Goal: Task Accomplishment & Management: Manage account settings

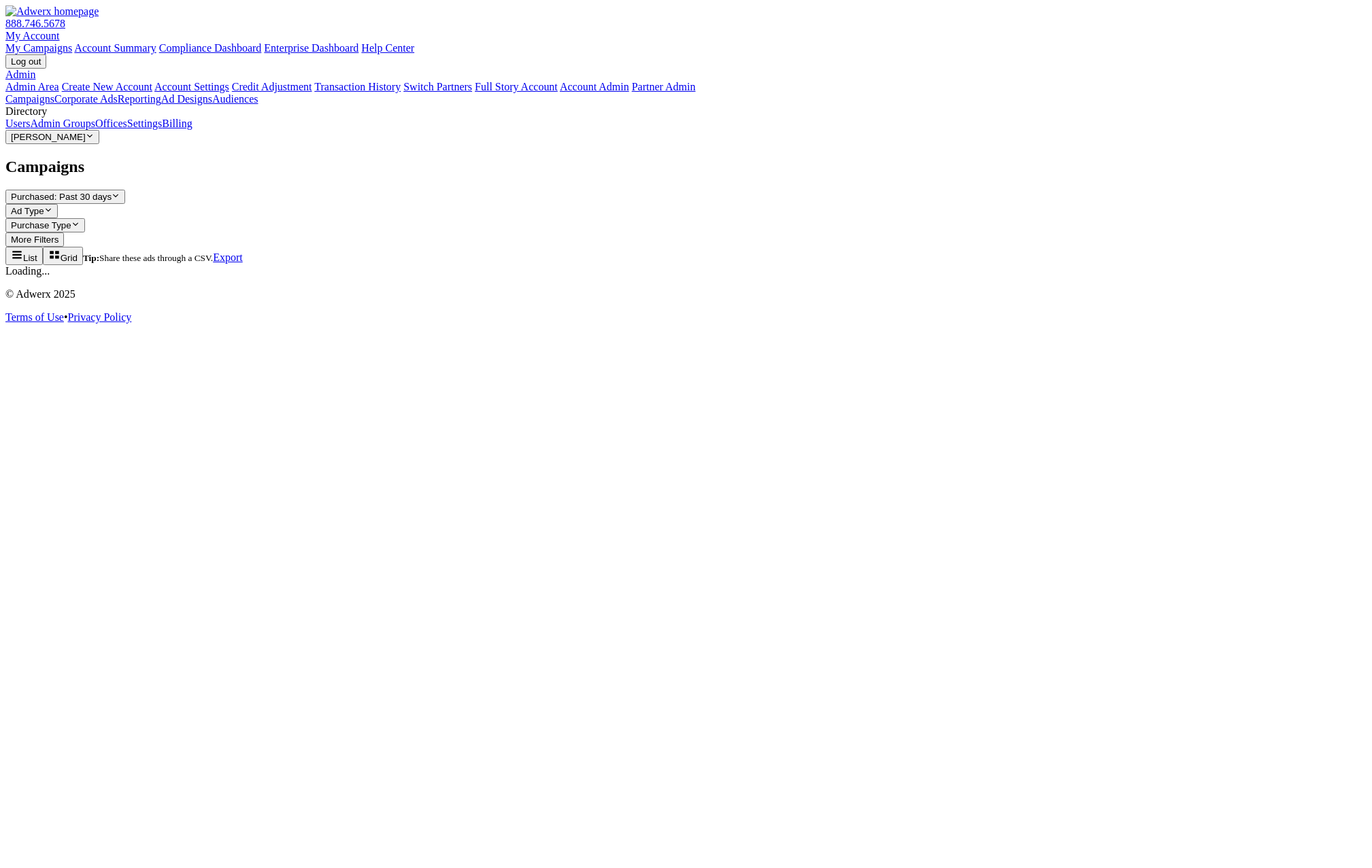
click at [87, 129] on link "Admin Groups" at bounding box center [63, 123] width 65 height 11
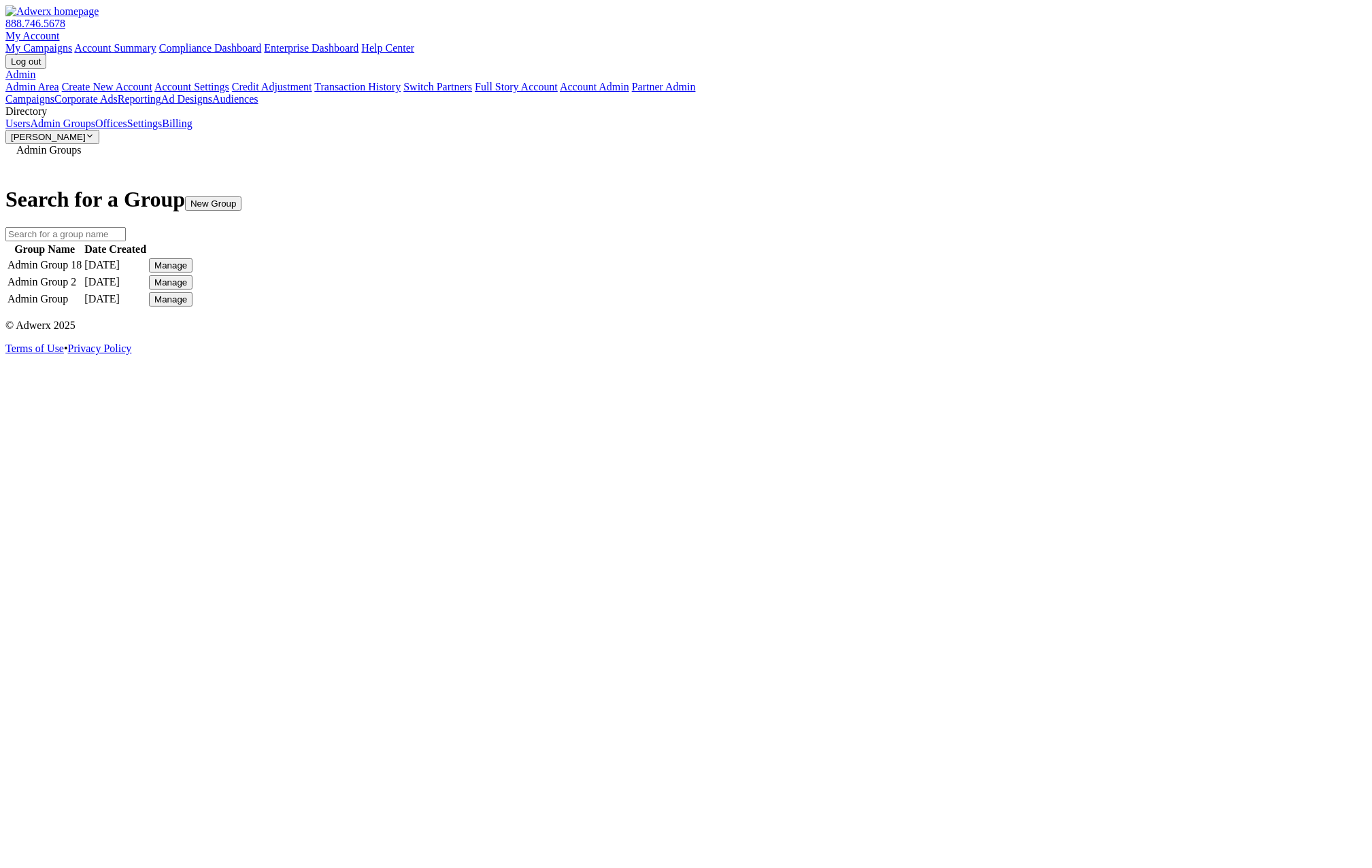
click at [192, 258] on button "Manage" at bounding box center [170, 266] width 43 height 14
click at [1024, 283] on link "Edit Group" at bounding box center [1000, 277] width 49 height 11
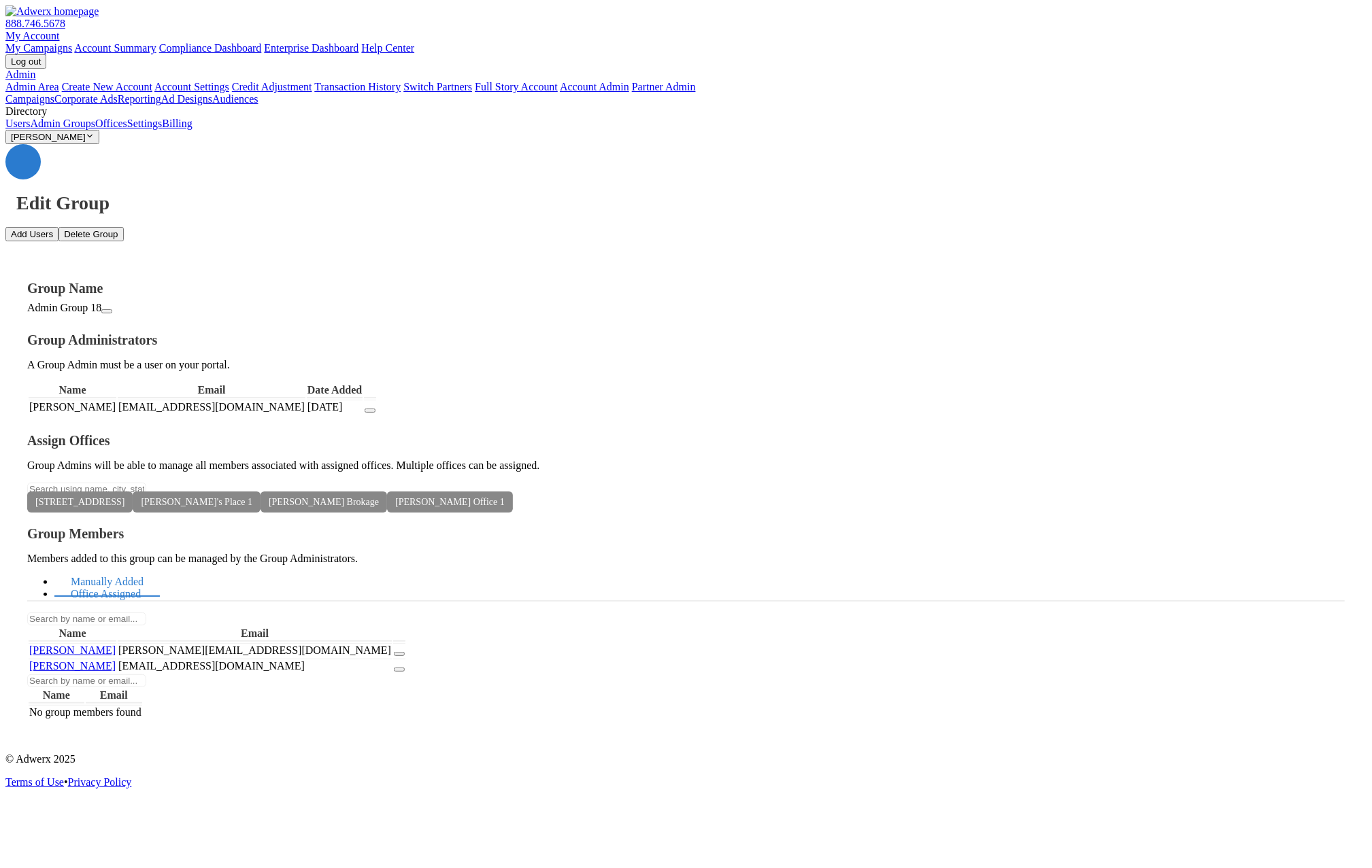
click at [157, 580] on link "Office Assigned" at bounding box center [106, 594] width 102 height 29
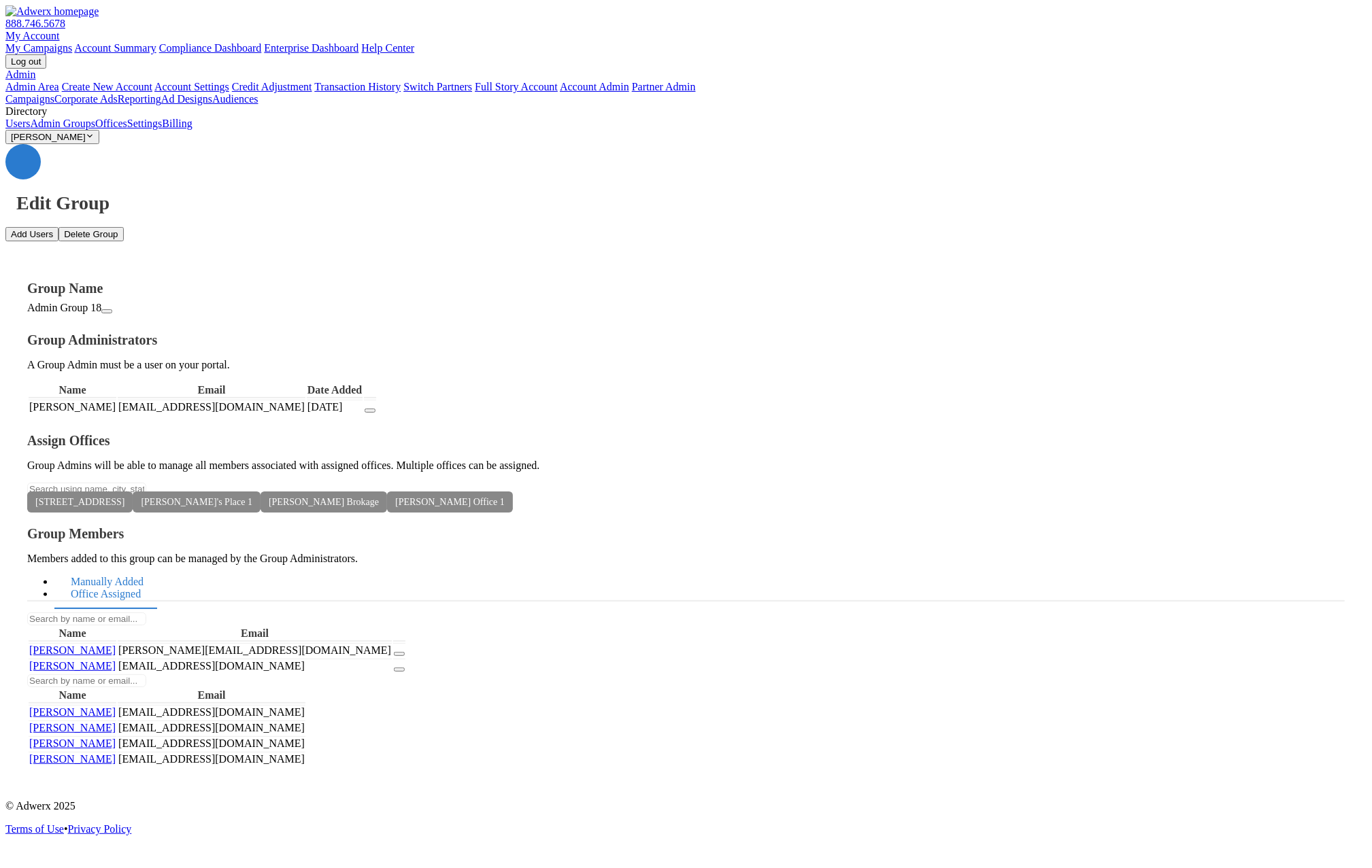
click at [160, 568] on link "Manually Added" at bounding box center [107, 582] width 105 height 29
click at [399, 670] on icon "button" at bounding box center [399, 670] width 0 height 0
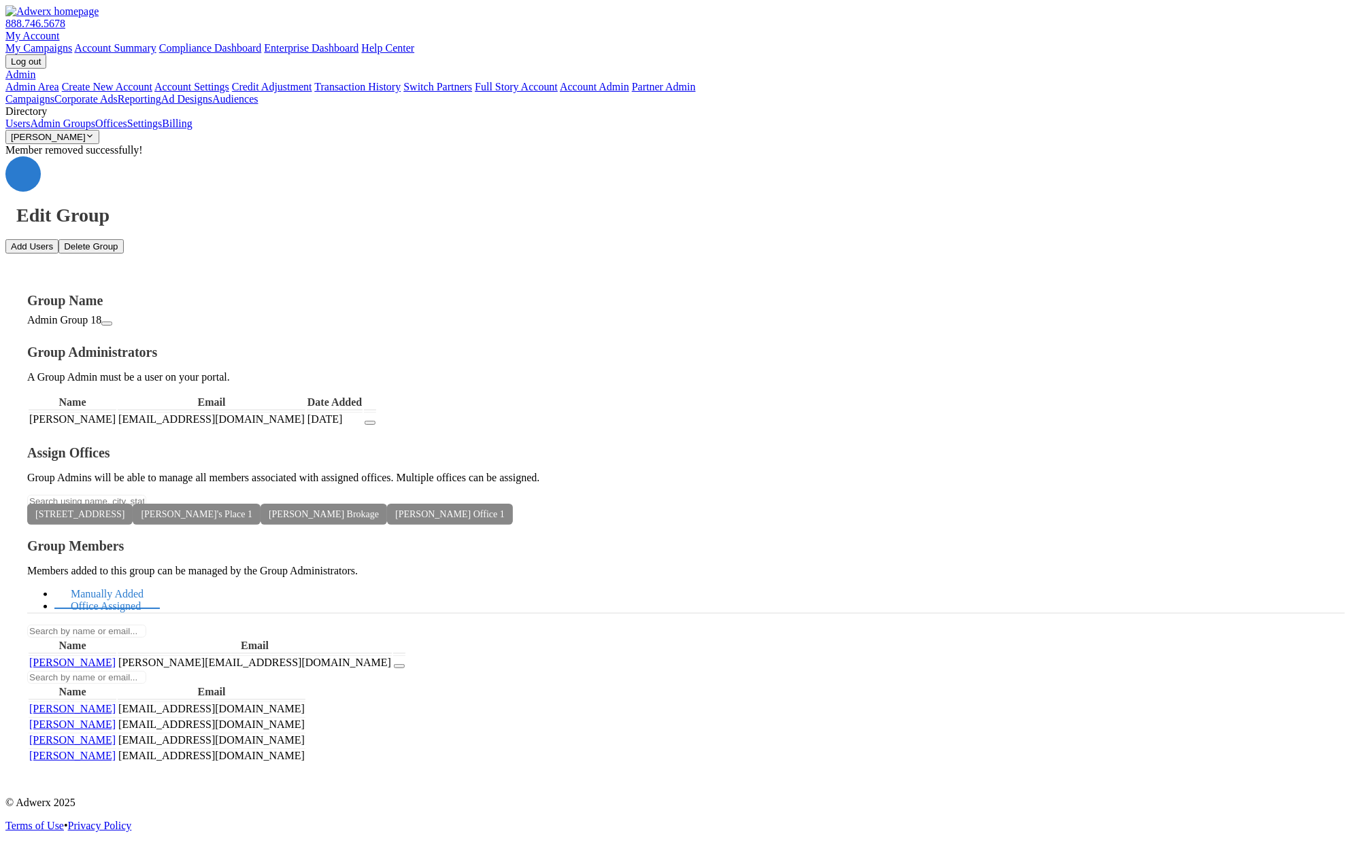
click at [157, 592] on link "Office Assigned" at bounding box center [106, 606] width 102 height 29
click at [505, 514] on icon at bounding box center [505, 514] width 0 height 11
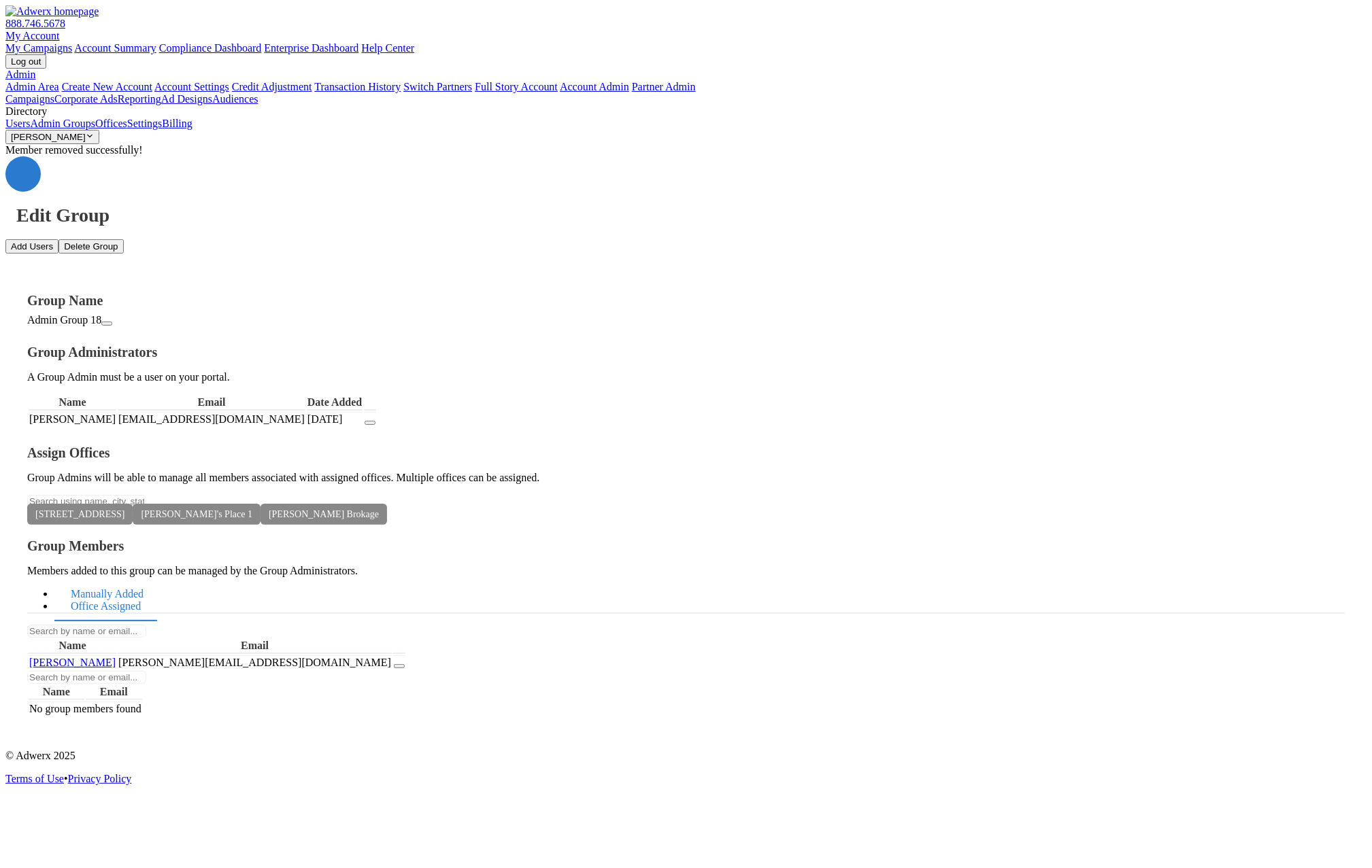
click at [160, 580] on link "Manually Added" at bounding box center [107, 594] width 105 height 29
click at [157, 592] on link "Office Assigned" at bounding box center [106, 606] width 102 height 29
click at [146, 495] on input "text" at bounding box center [86, 501] width 119 height 13
type input "E"
type input "[PERSON_NAME]"
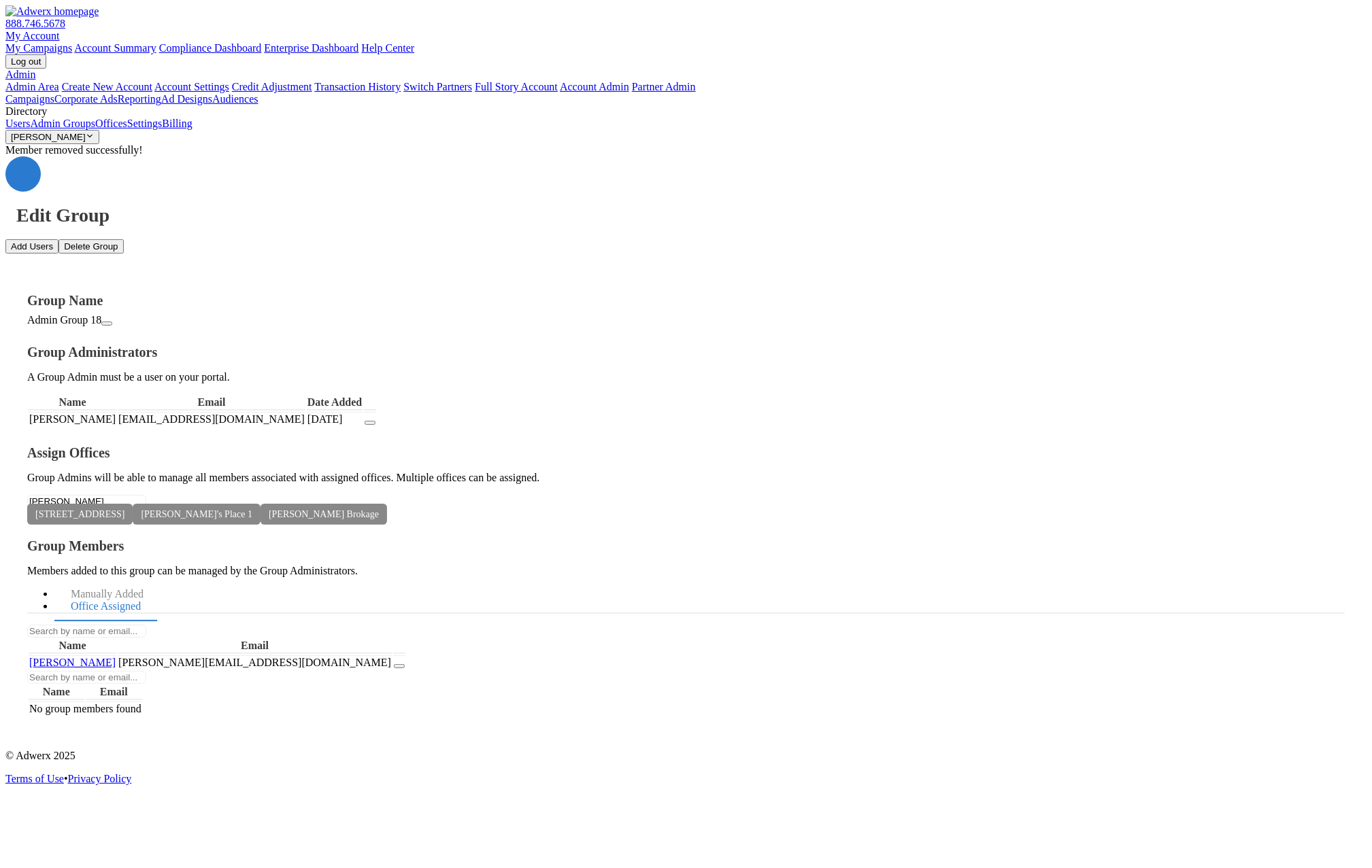
click at [352, 867] on button "[PERSON_NAME] Office 1" at bounding box center [686, 877] width 1372 height 19
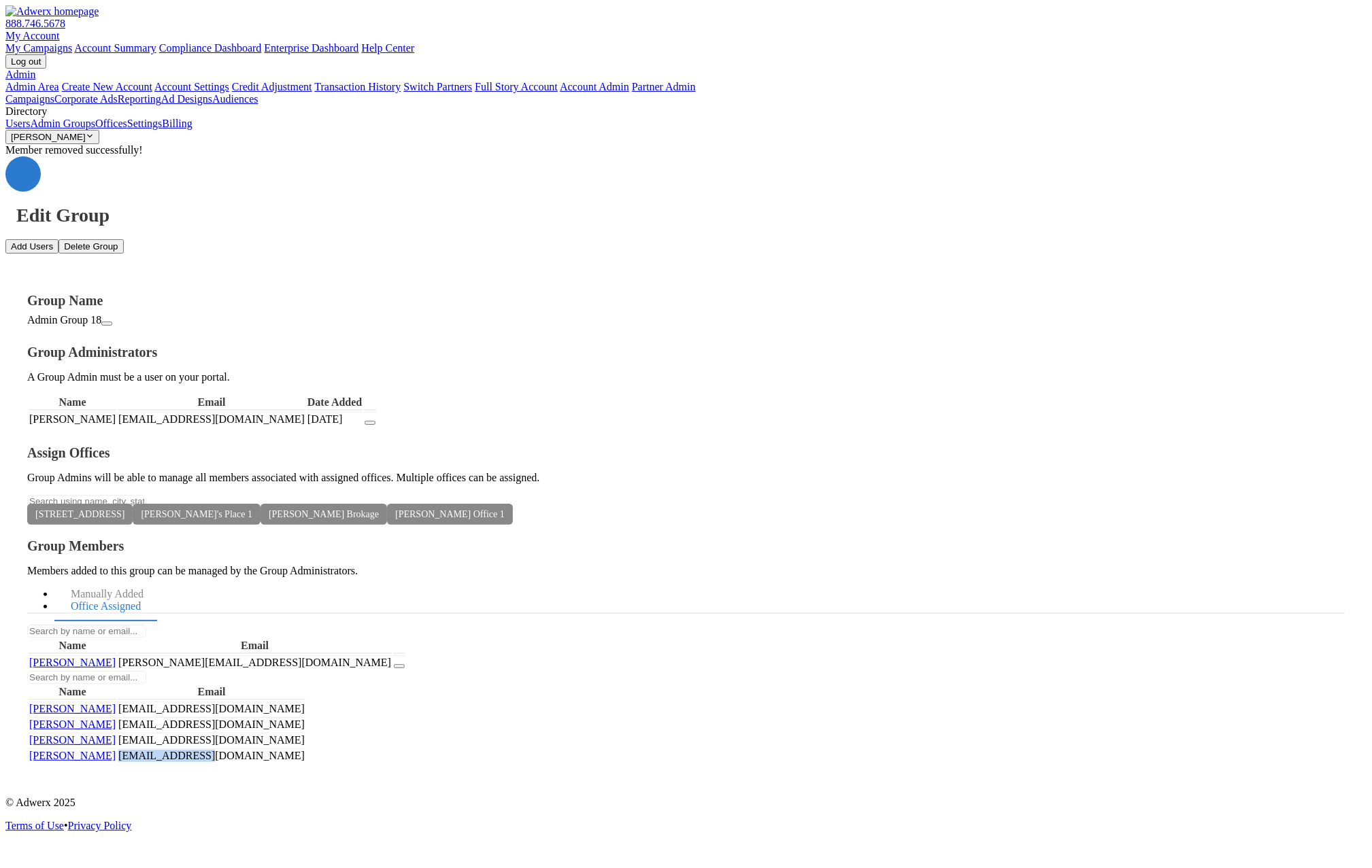
drag, startPoint x: 1080, startPoint y: 494, endPoint x: 996, endPoint y: 490, distance: 84.1
click at [305, 749] on td "[EMAIL_ADDRESS][DOMAIN_NAME]" at bounding box center [211, 756] width 188 height 14
click at [1013, 551] on div "Group Name Admin Group 18 Group Administrators A Group Admin must be a user on …" at bounding box center [686, 519] width 1361 height 532
click at [87, 129] on link "Admin Groups" at bounding box center [63, 123] width 65 height 11
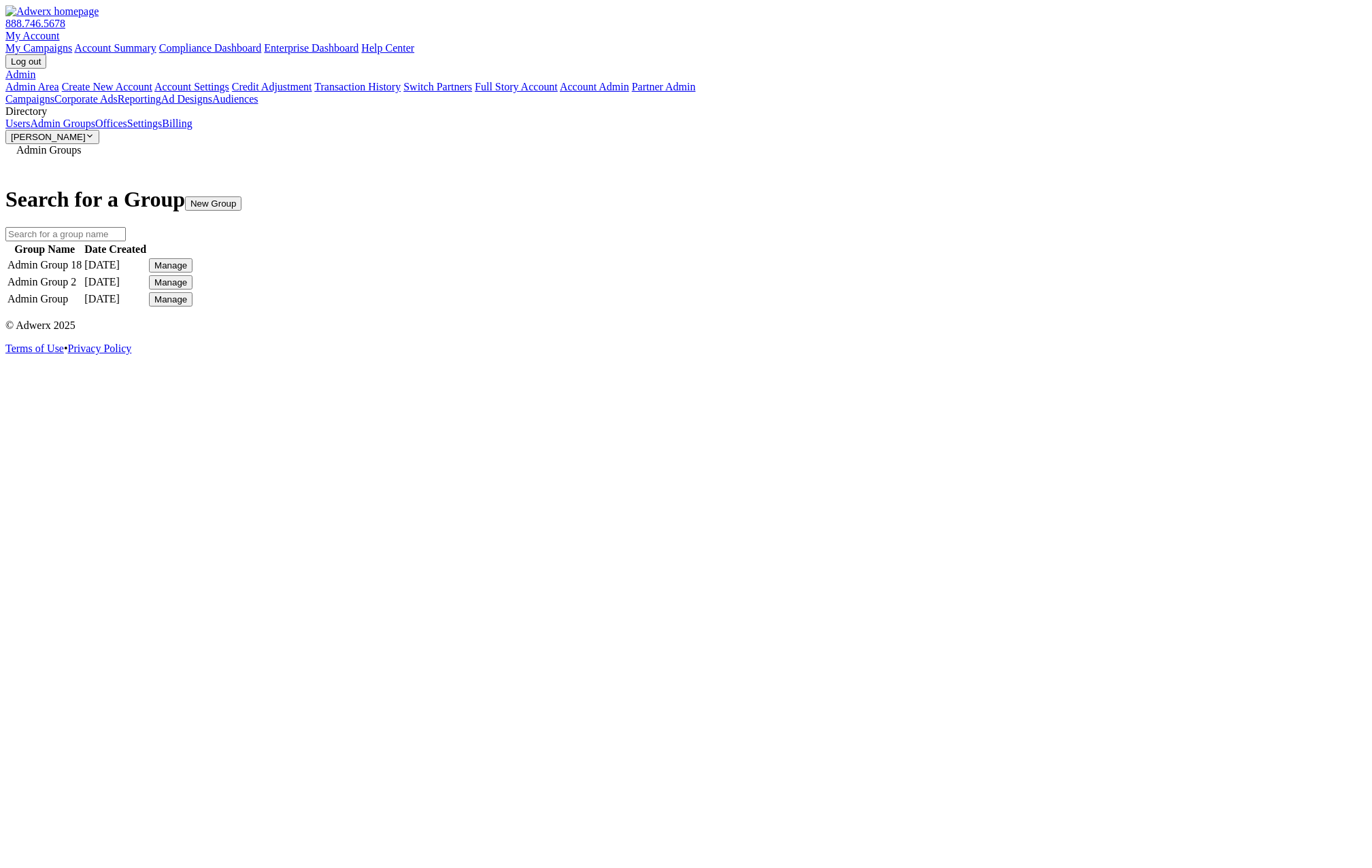
click at [192, 266] on button "Manage" at bounding box center [170, 266] width 43 height 14
click at [1024, 283] on link "Edit Group" at bounding box center [1000, 277] width 49 height 11
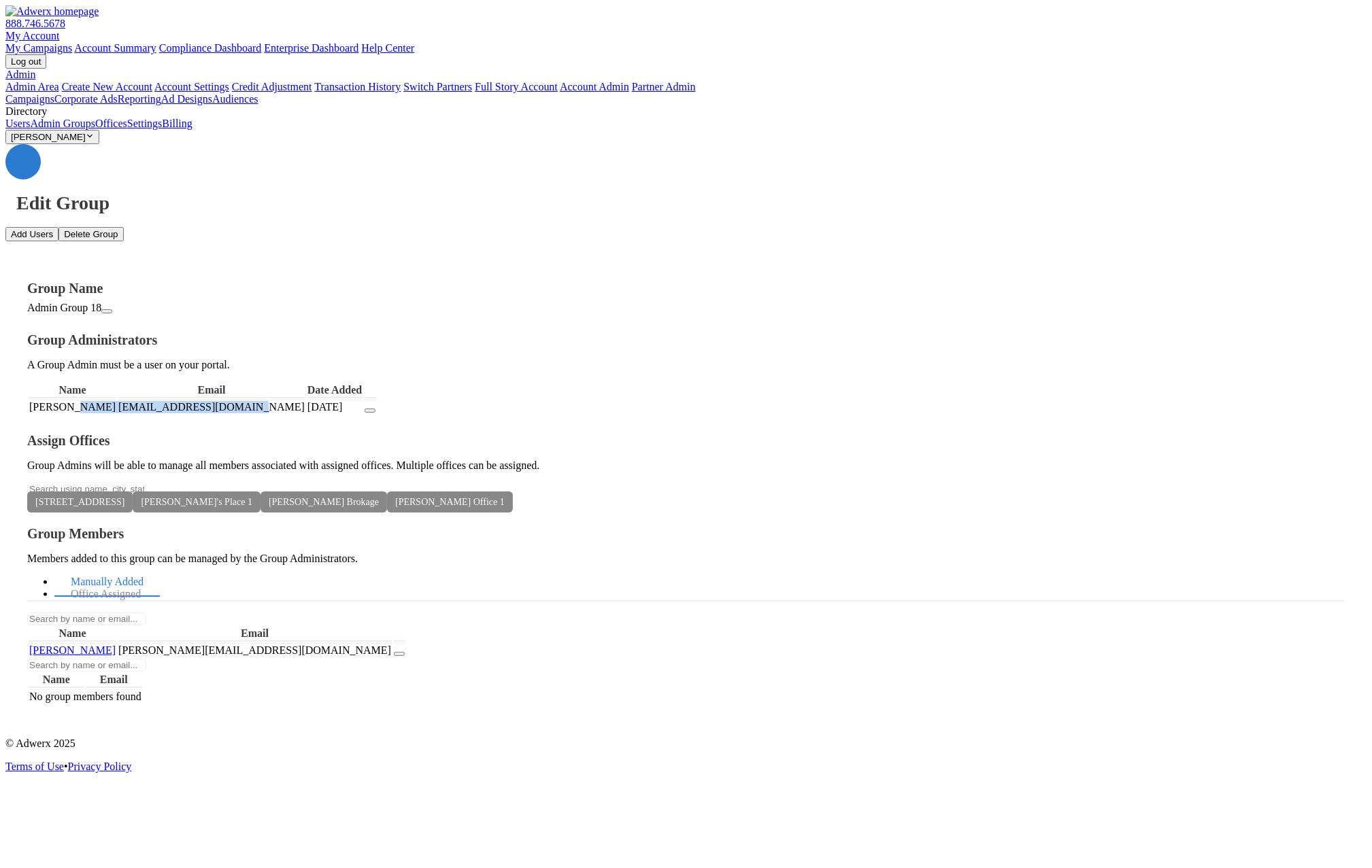
drag, startPoint x: 469, startPoint y: 307, endPoint x: 303, endPoint y: 303, distance: 166.0
click at [303, 400] on tr "[PERSON_NAME] [EMAIL_ADDRESS][DOMAIN_NAME] [DATE]" at bounding box center [202, 407] width 348 height 14
copy tr "[EMAIL_ADDRESS][DOMAIN_NAME]"
click at [375, 408] on button "button" at bounding box center [370, 410] width 11 height 4
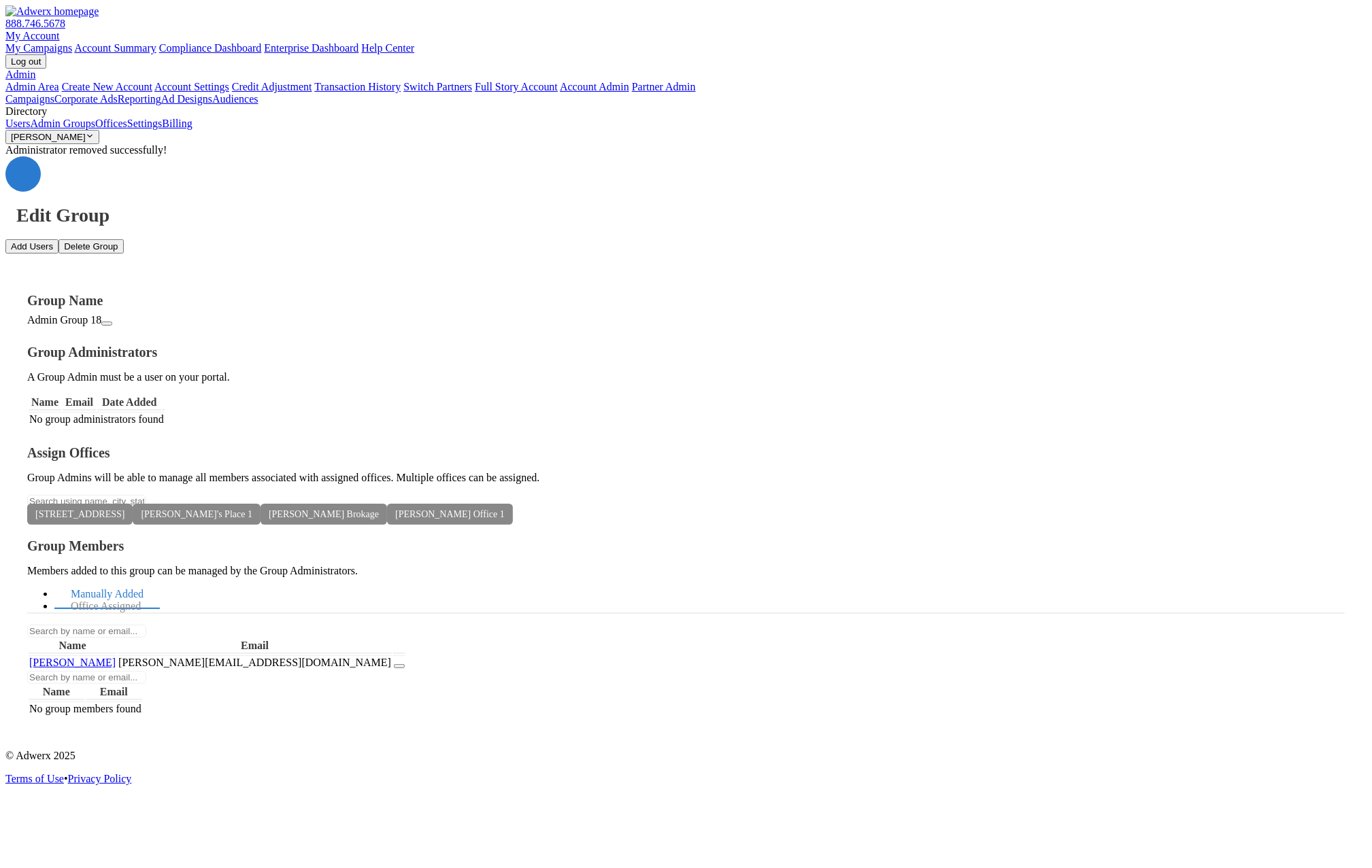
click at [58, 239] on button "Add Users" at bounding box center [32, 246] width 53 height 14
paste textarea "[EMAIL_ADDRESS][DOMAIN_NAME]"
type textarea "[EMAIL_ADDRESS][DOMAIN_NAME]"
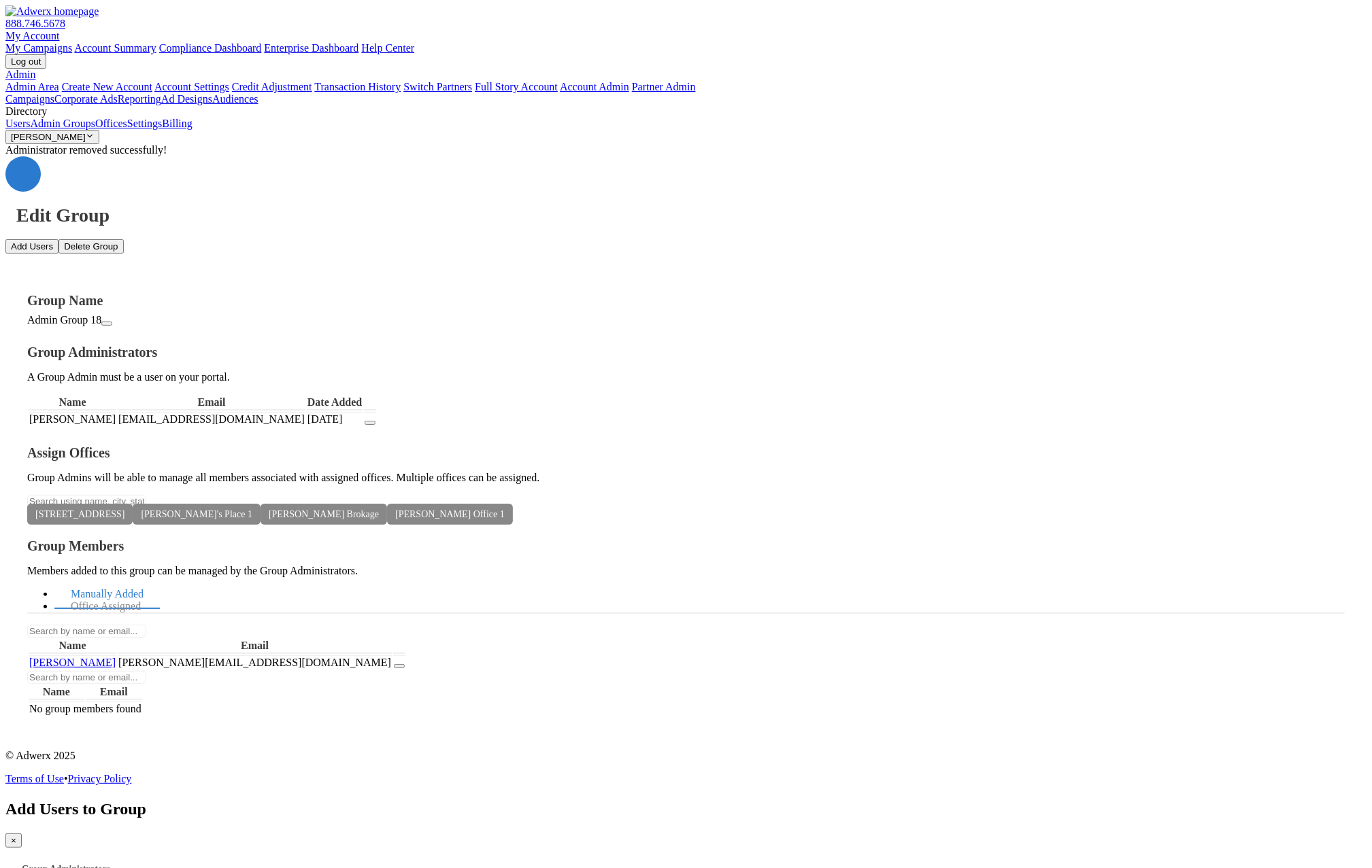
click at [16, 835] on span "×" at bounding box center [13, 841] width 5 height 11
click at [58, 239] on button "Add Users" at bounding box center [32, 246] width 53 height 14
type textarea "dds"
drag, startPoint x: 611, startPoint y: 373, endPoint x: 737, endPoint y: 431, distance: 138.7
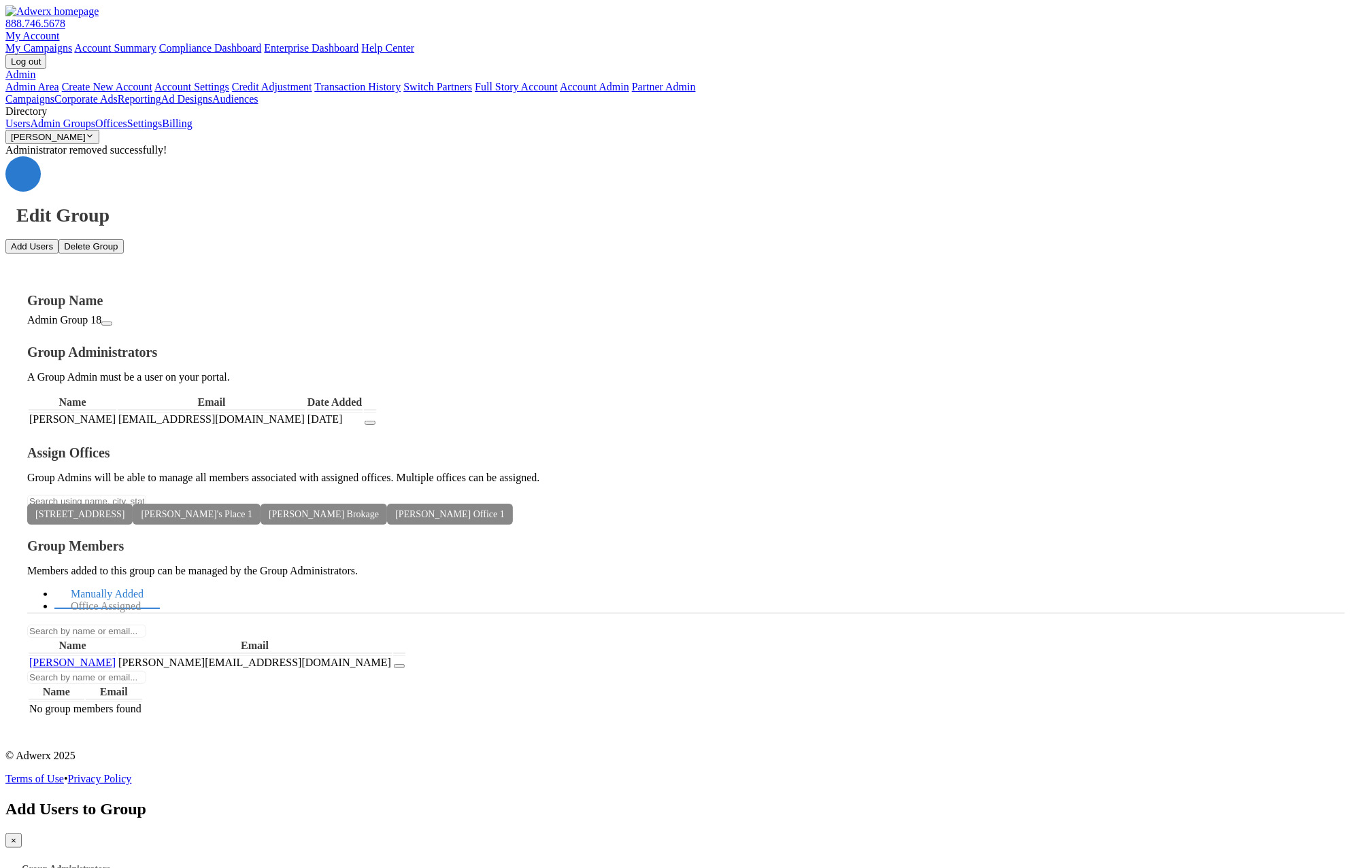
type textarea "ds"
drag, startPoint x: 523, startPoint y: 438, endPoint x: 416, endPoint y: 425, distance: 107.8
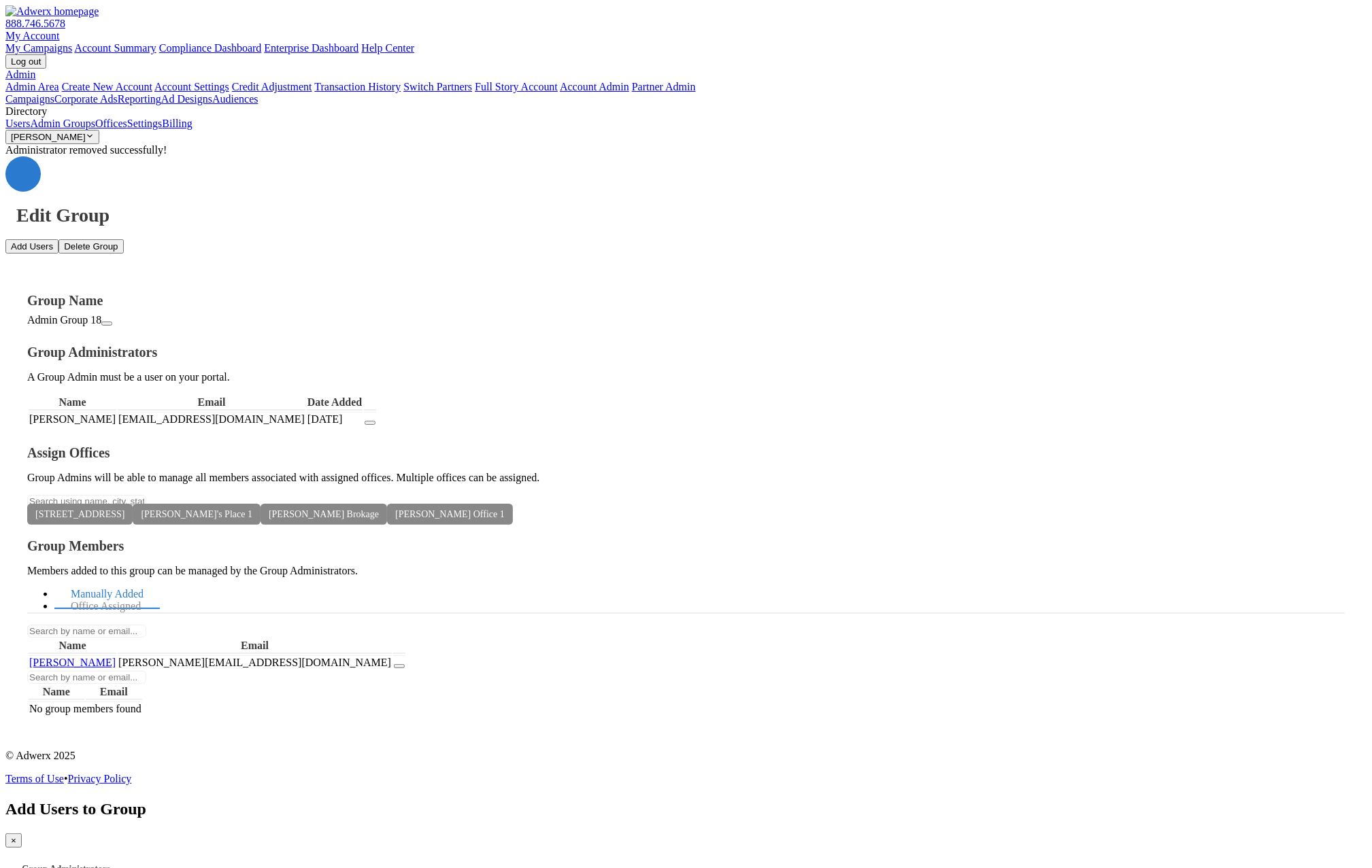
type textarea "[EMAIL_ADDRESS][DOMAIN_NAME]"
drag, startPoint x: 502, startPoint y: 161, endPoint x: 511, endPoint y: 157, distance: 9.8
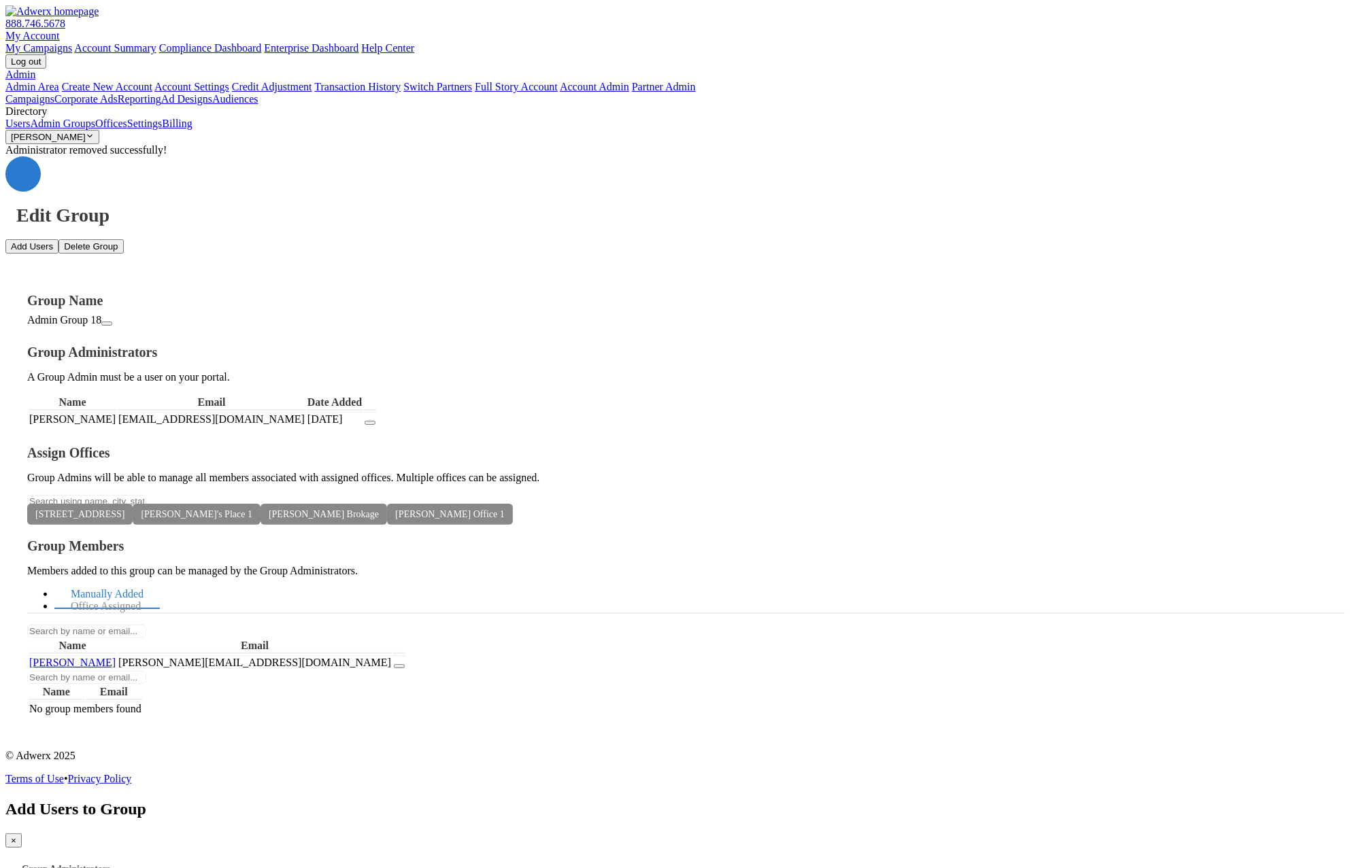
drag, startPoint x: 543, startPoint y: 138, endPoint x: 310, endPoint y: 123, distance: 233.5
click at [16, 835] on span "×" at bounding box center [13, 841] width 5 height 11
click at [157, 592] on link "Office Assigned" at bounding box center [106, 606] width 102 height 29
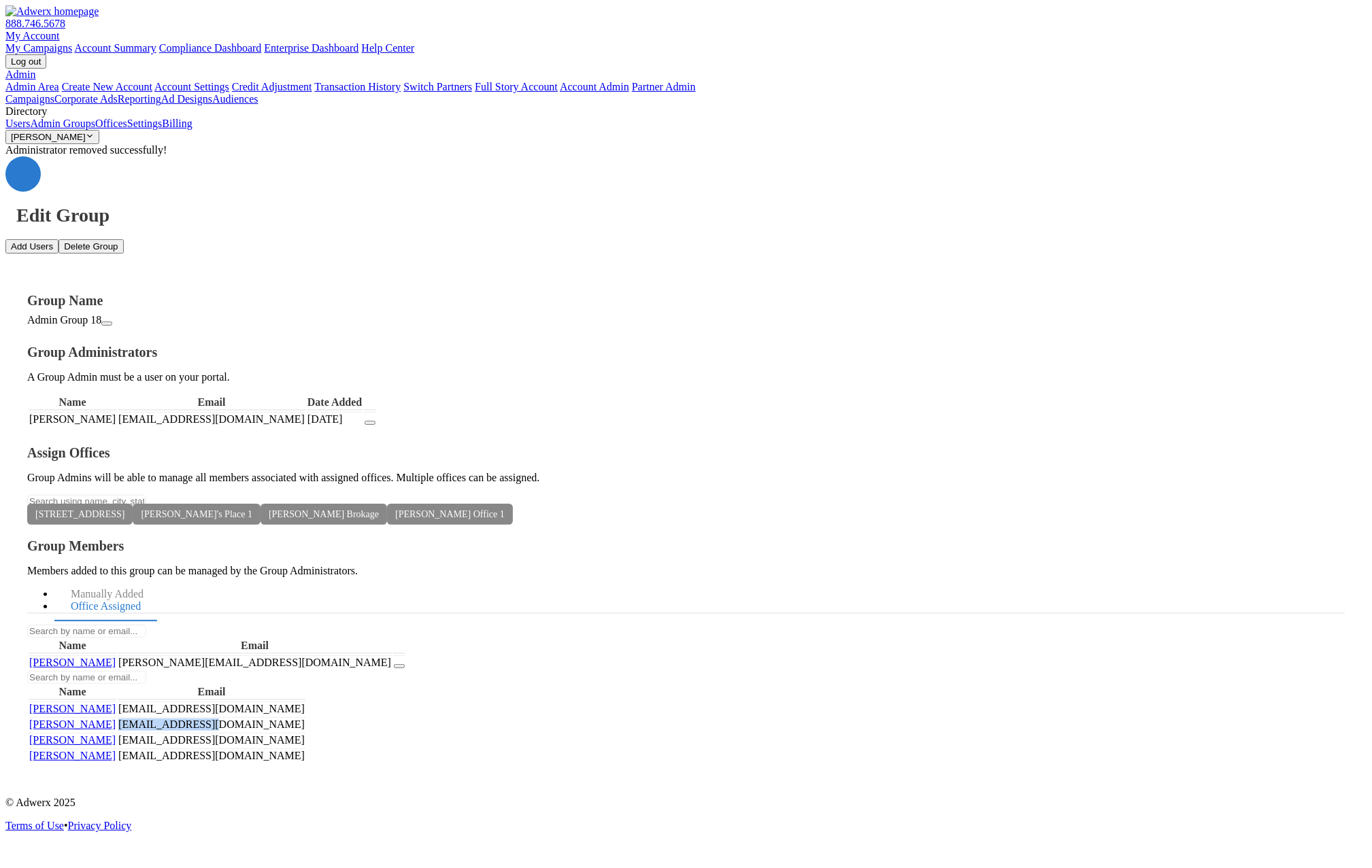
drag, startPoint x: 1074, startPoint y: 435, endPoint x: 959, endPoint y: 425, distance: 115.4
click at [305, 717] on tr "[PERSON_NAME] [PERSON_NAME][EMAIL_ADDRESS][DOMAIN_NAME]" at bounding box center [167, 724] width 277 height 14
copy td "[EMAIL_ADDRESS][DOMAIN_NAME]"
click at [58, 239] on button "Add Users" at bounding box center [32, 246] width 53 height 14
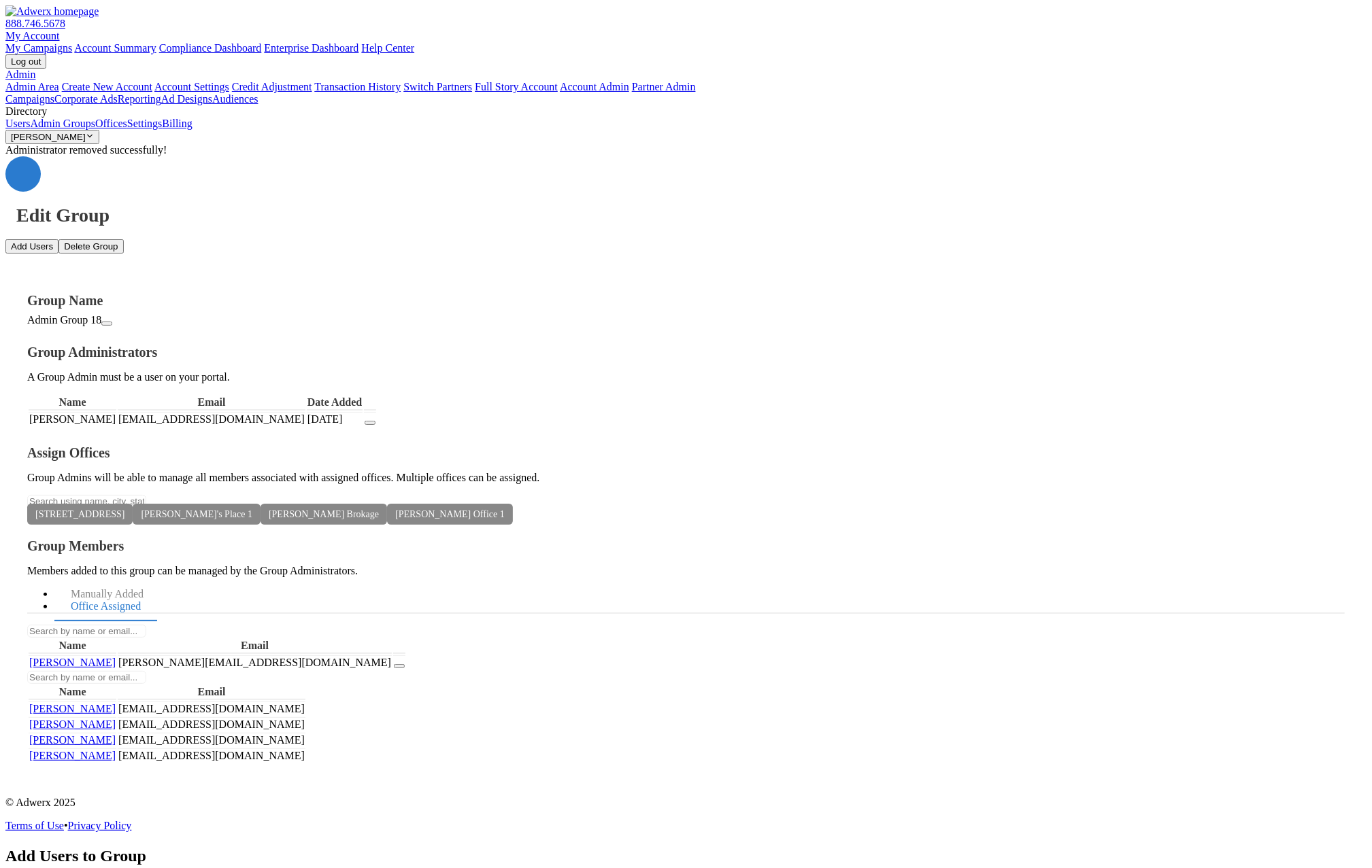
paste textarea "[EMAIL_ADDRESS][DOMAIN_NAME]"
type textarea "[EMAIL_ADDRESS][DOMAIN_NAME]"
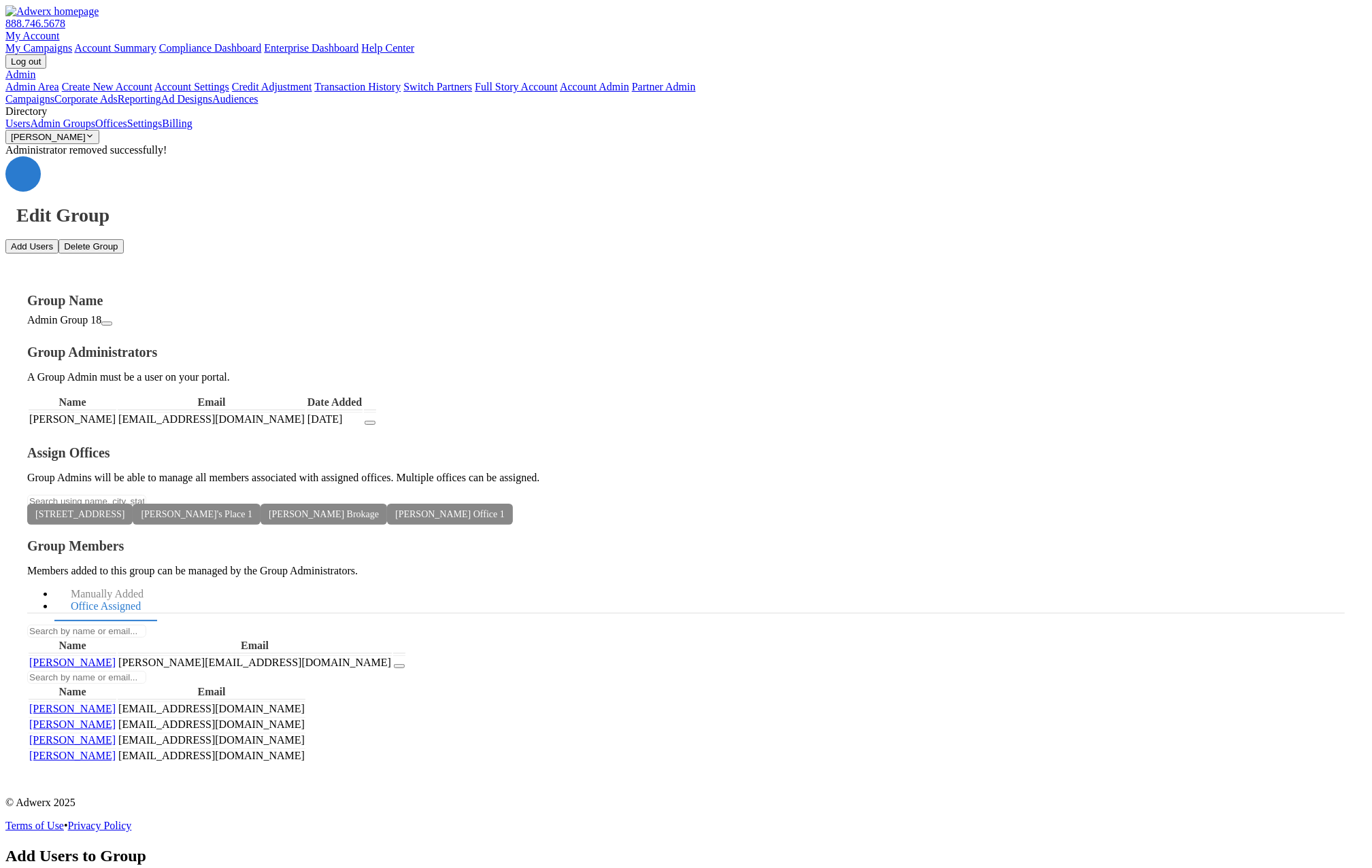
paste textarea "[EMAIL_ADDRESS][DOMAIN_NAME]"
type textarea "[EMAIL_ADDRESS][DOMAIN_NAME]"
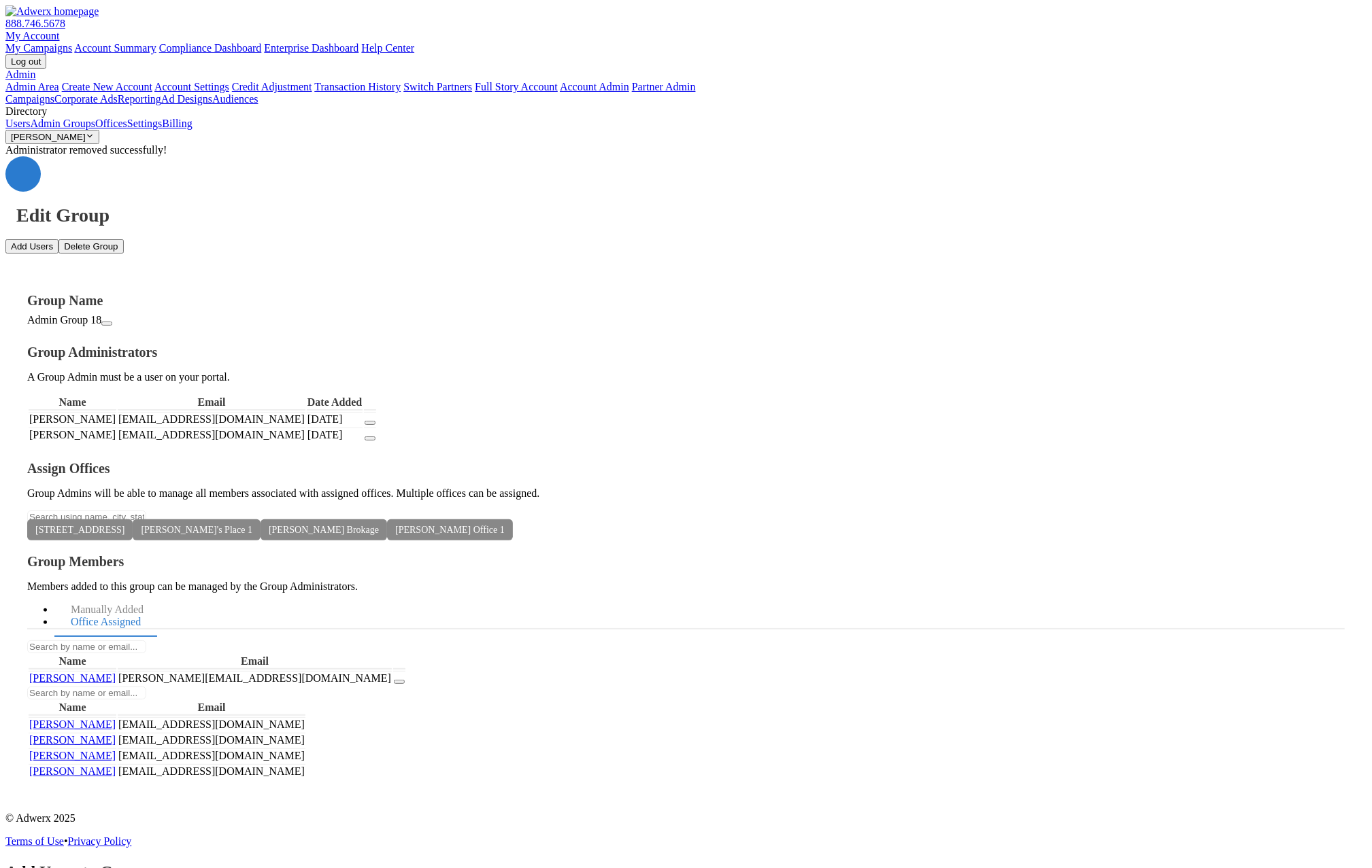
click at [370, 438] on icon "button" at bounding box center [370, 438] width 0 height 0
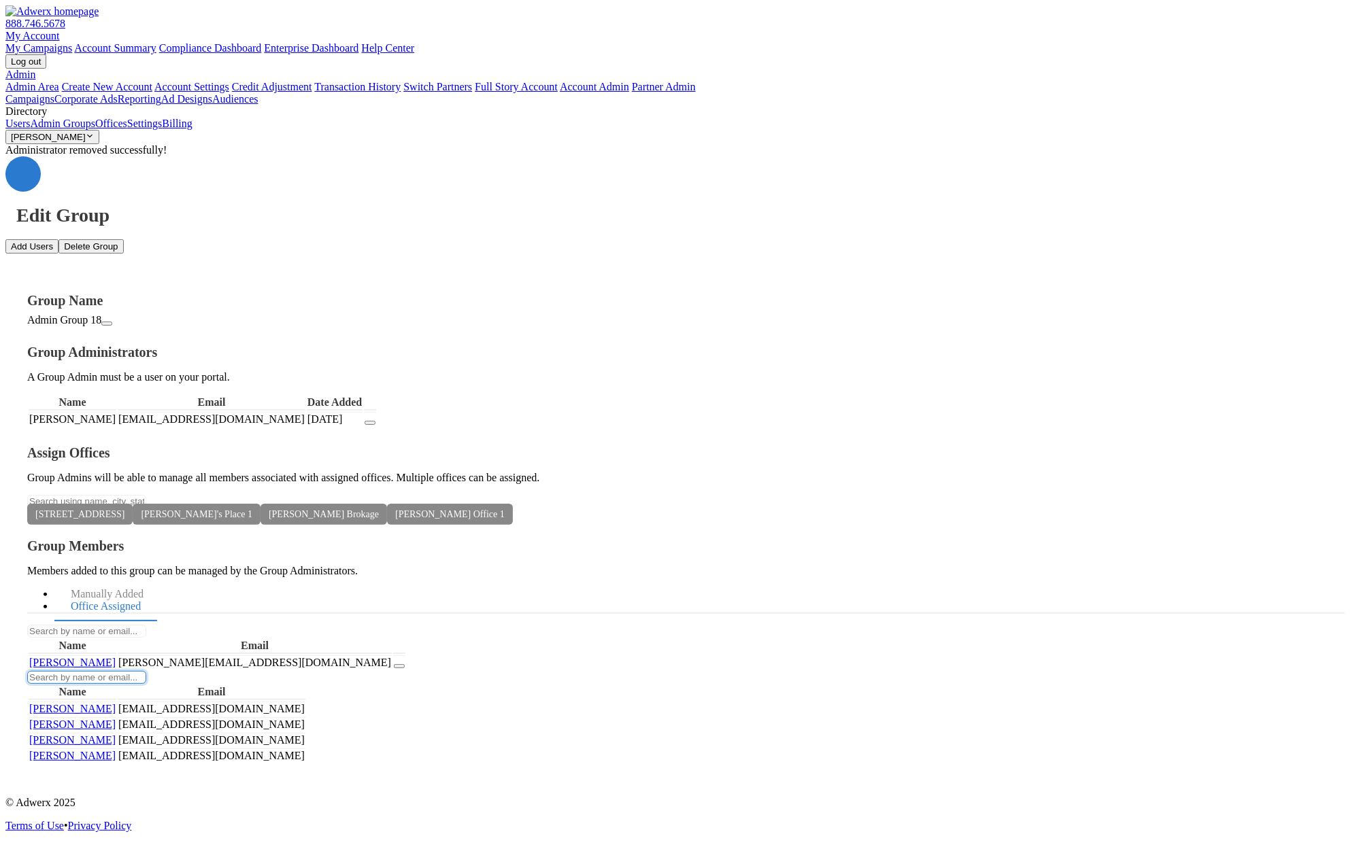
click at [146, 671] on input "text" at bounding box center [86, 677] width 119 height 13
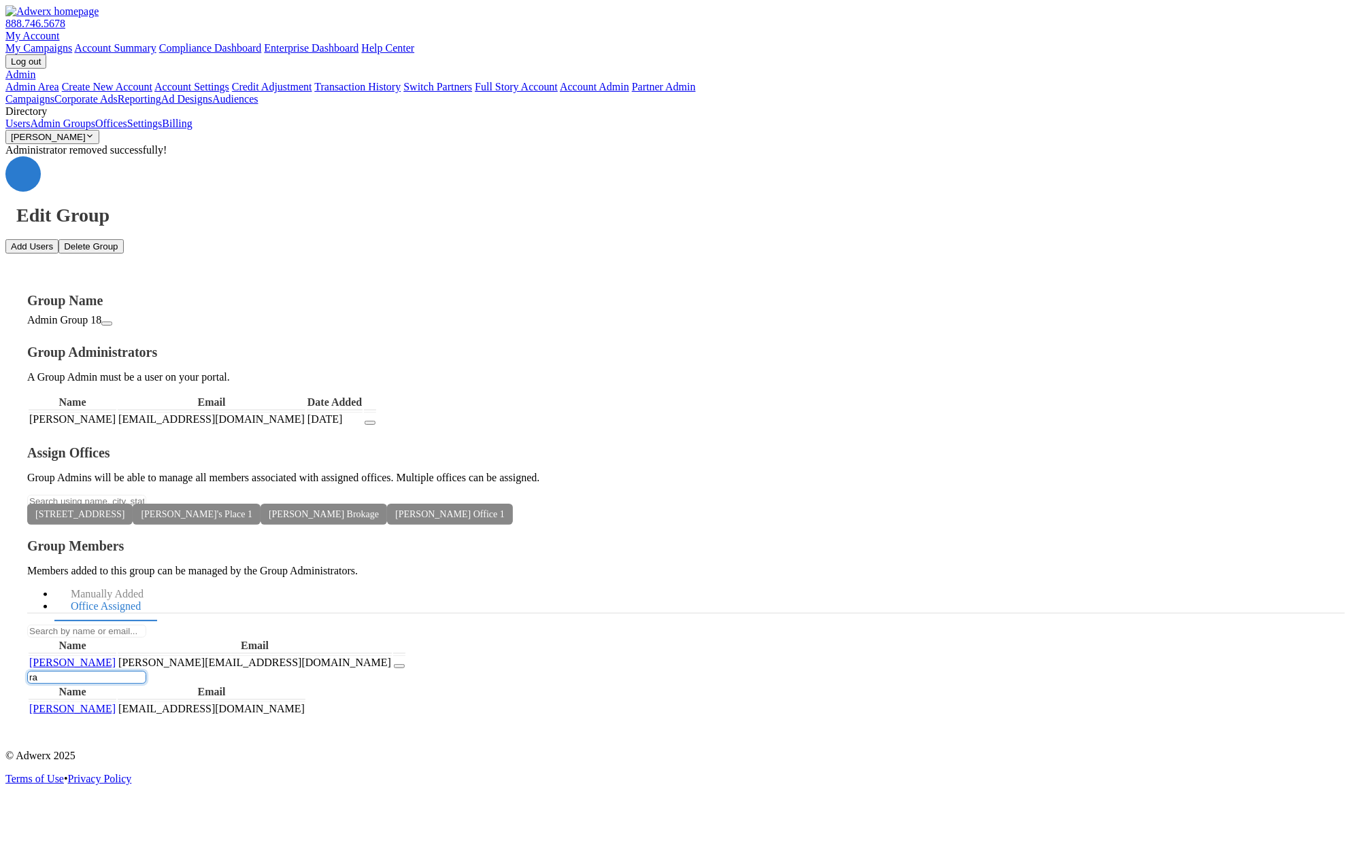
type input "r"
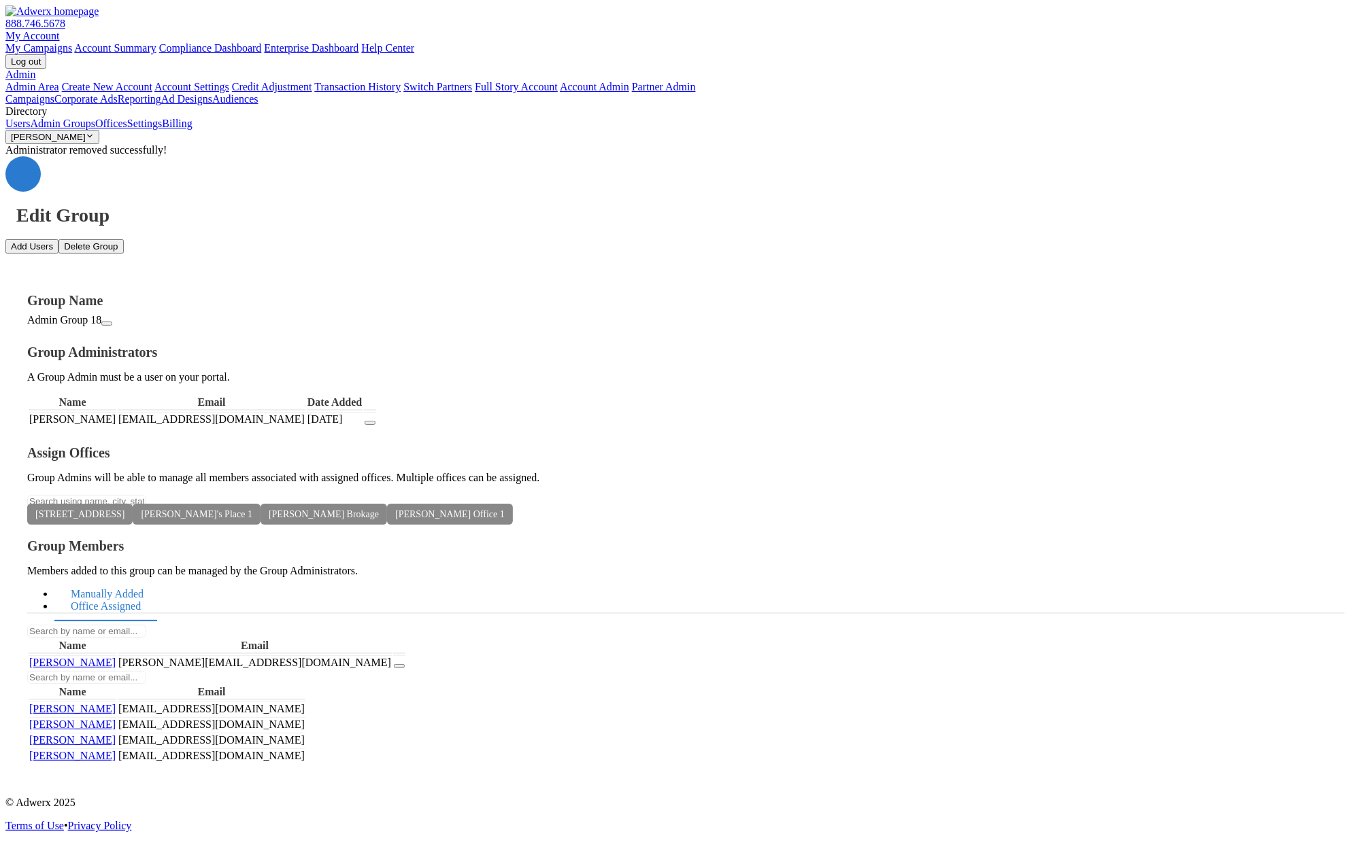
click at [160, 580] on link "Manually Added" at bounding box center [107, 594] width 105 height 29
click at [392, 655] on td "[PERSON_NAME][EMAIL_ADDRESS][DOMAIN_NAME]" at bounding box center [254, 662] width 274 height 14
click at [157, 592] on link "Office Assigned" at bounding box center [106, 606] width 102 height 29
click at [505, 510] on icon at bounding box center [505, 514] width 0 height 11
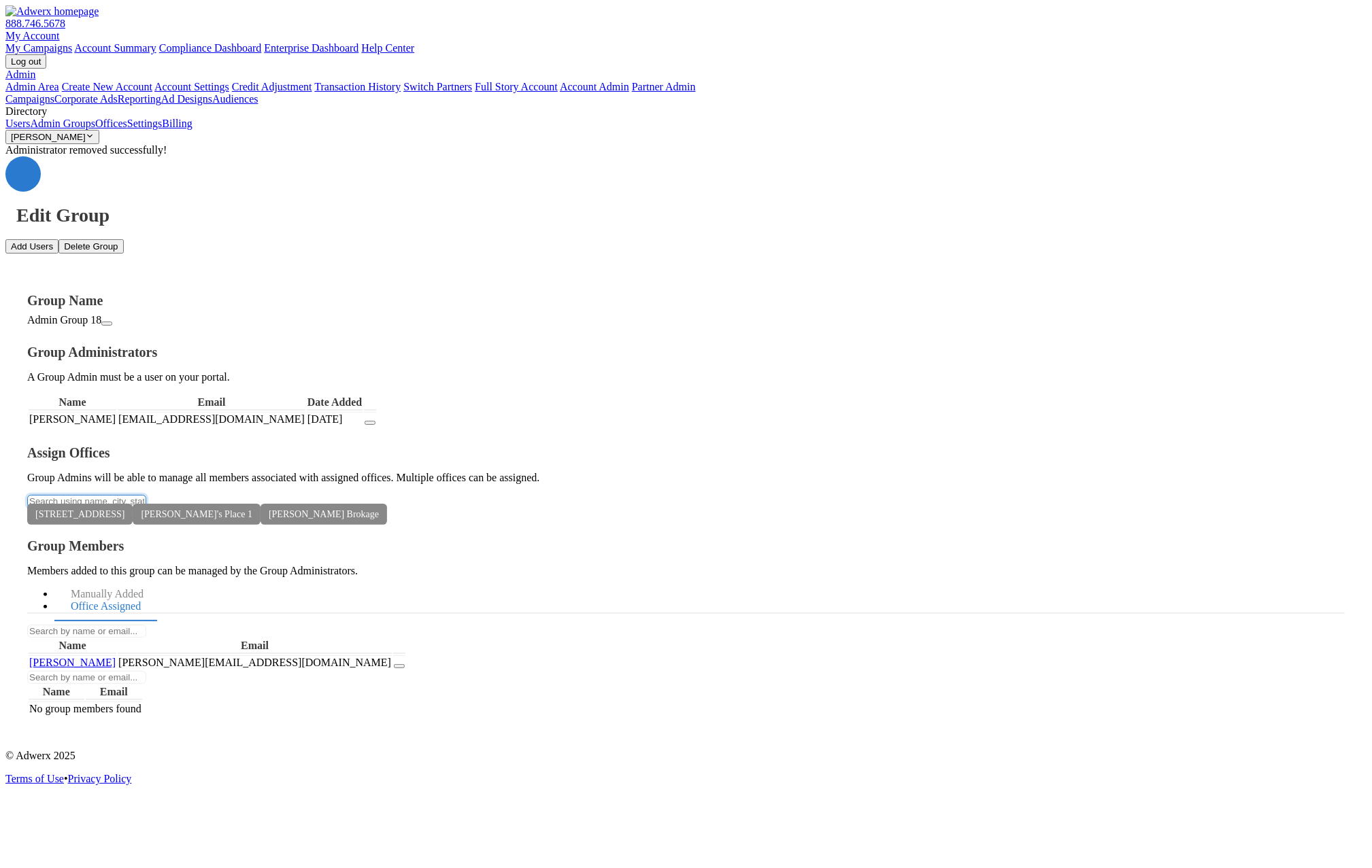
click at [146, 495] on input "text" at bounding box center [86, 501] width 119 height 13
type input "[PERSON_NAME]"
click at [356, 867] on button "[PERSON_NAME] Office 1" at bounding box center [686, 877] width 1372 height 19
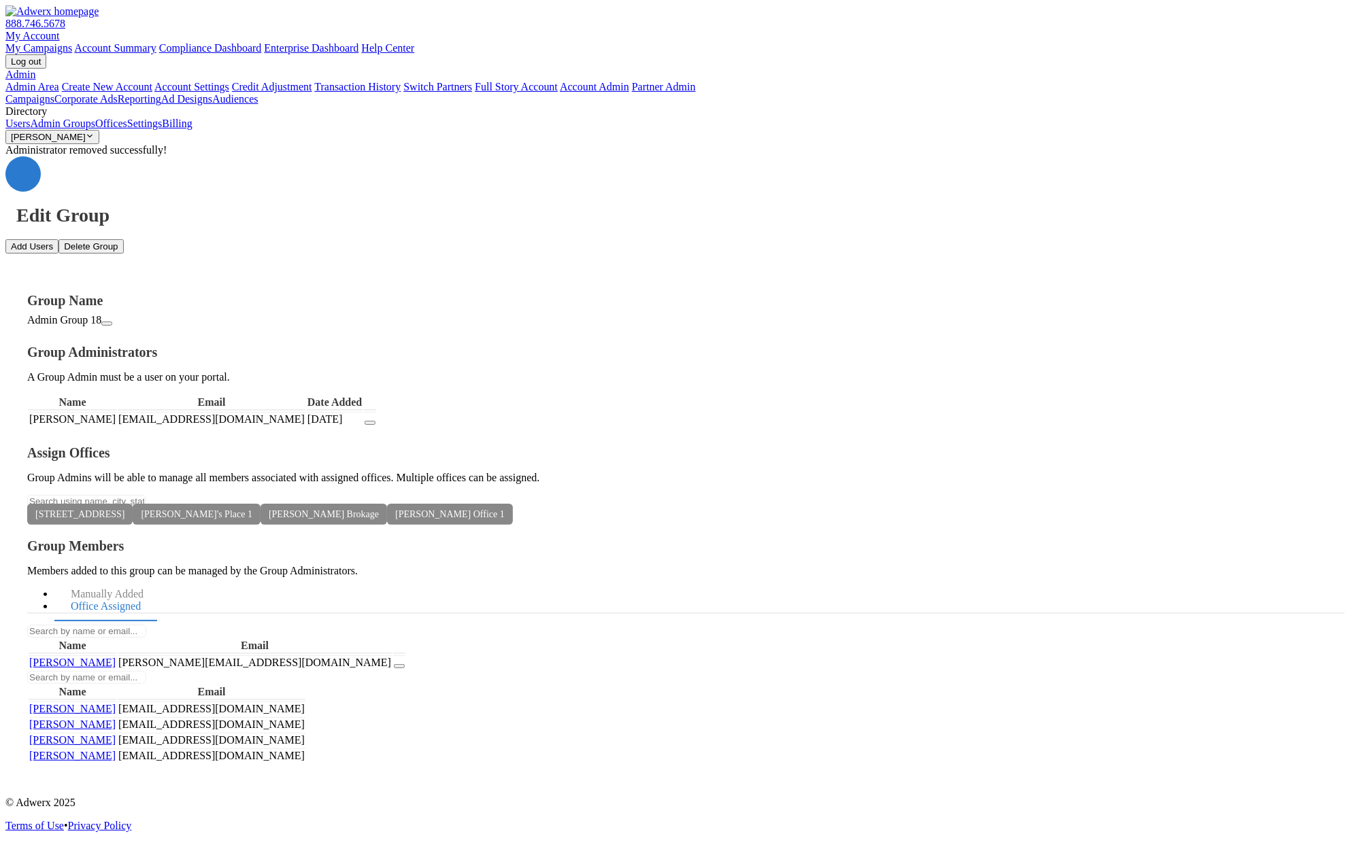
click at [35, 69] on link "Admin" at bounding box center [20, 74] width 30 height 11
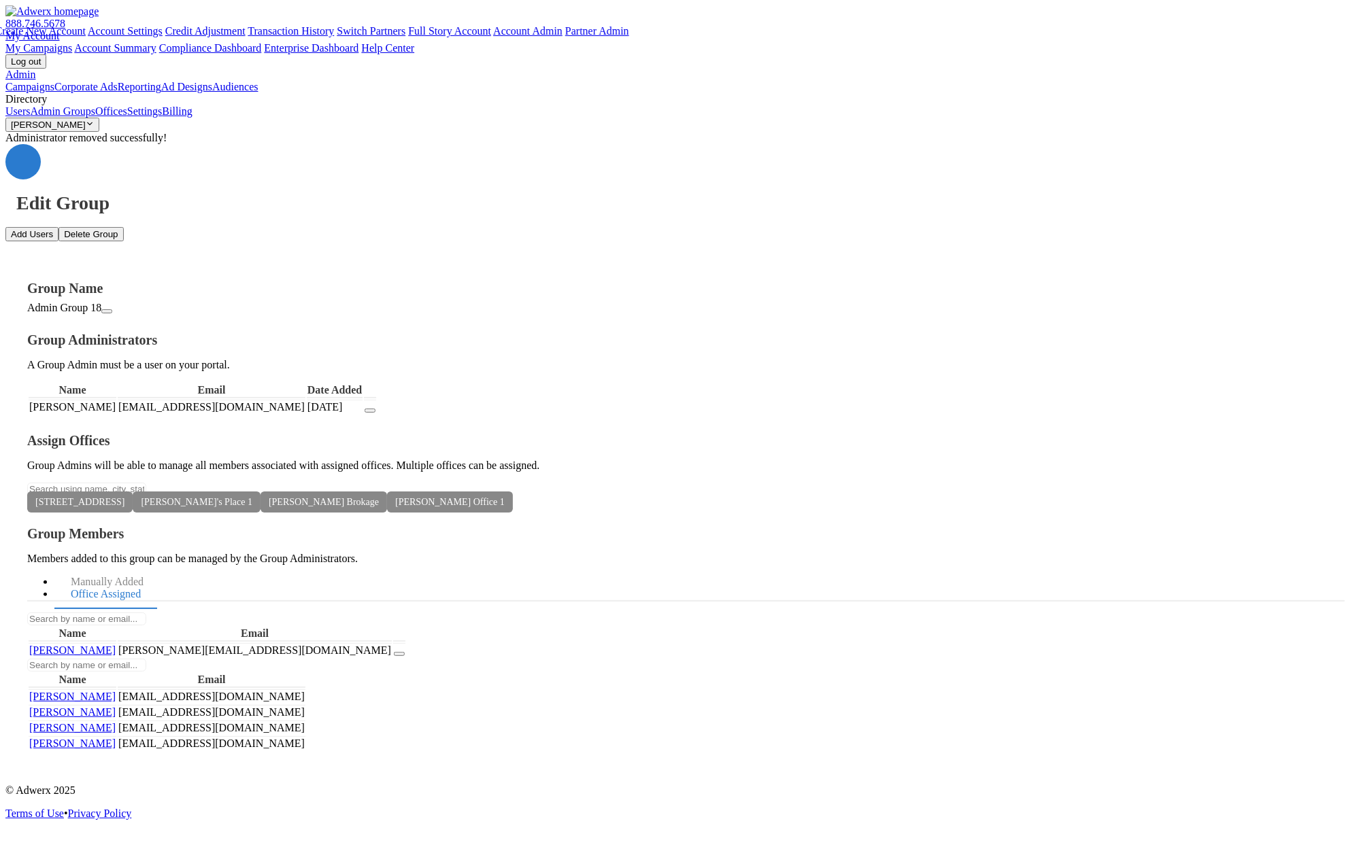
click at [60, 30] on link "My Account" at bounding box center [33, 35] width 55 height 11
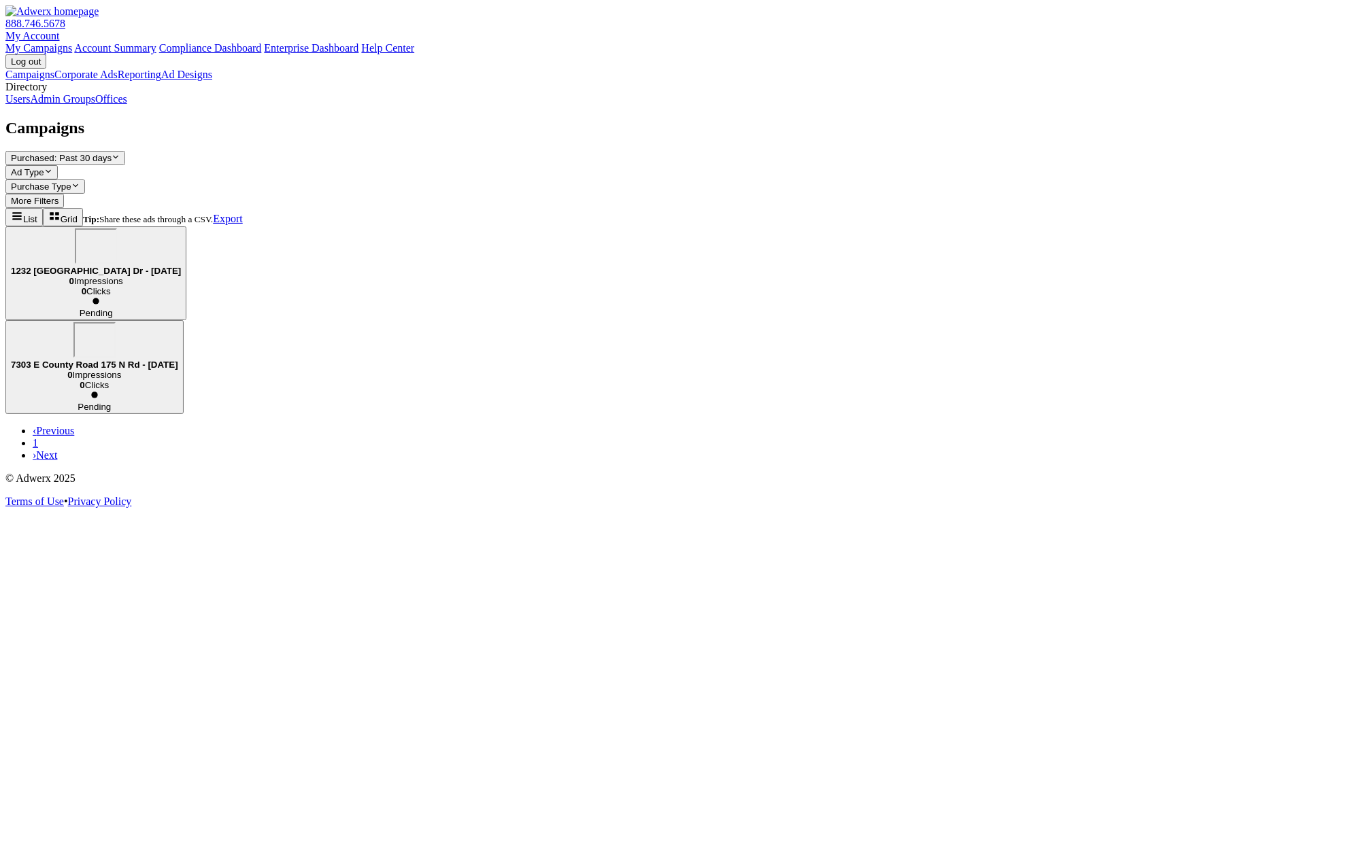
click at [95, 105] on link "Admin Groups" at bounding box center [63, 99] width 65 height 11
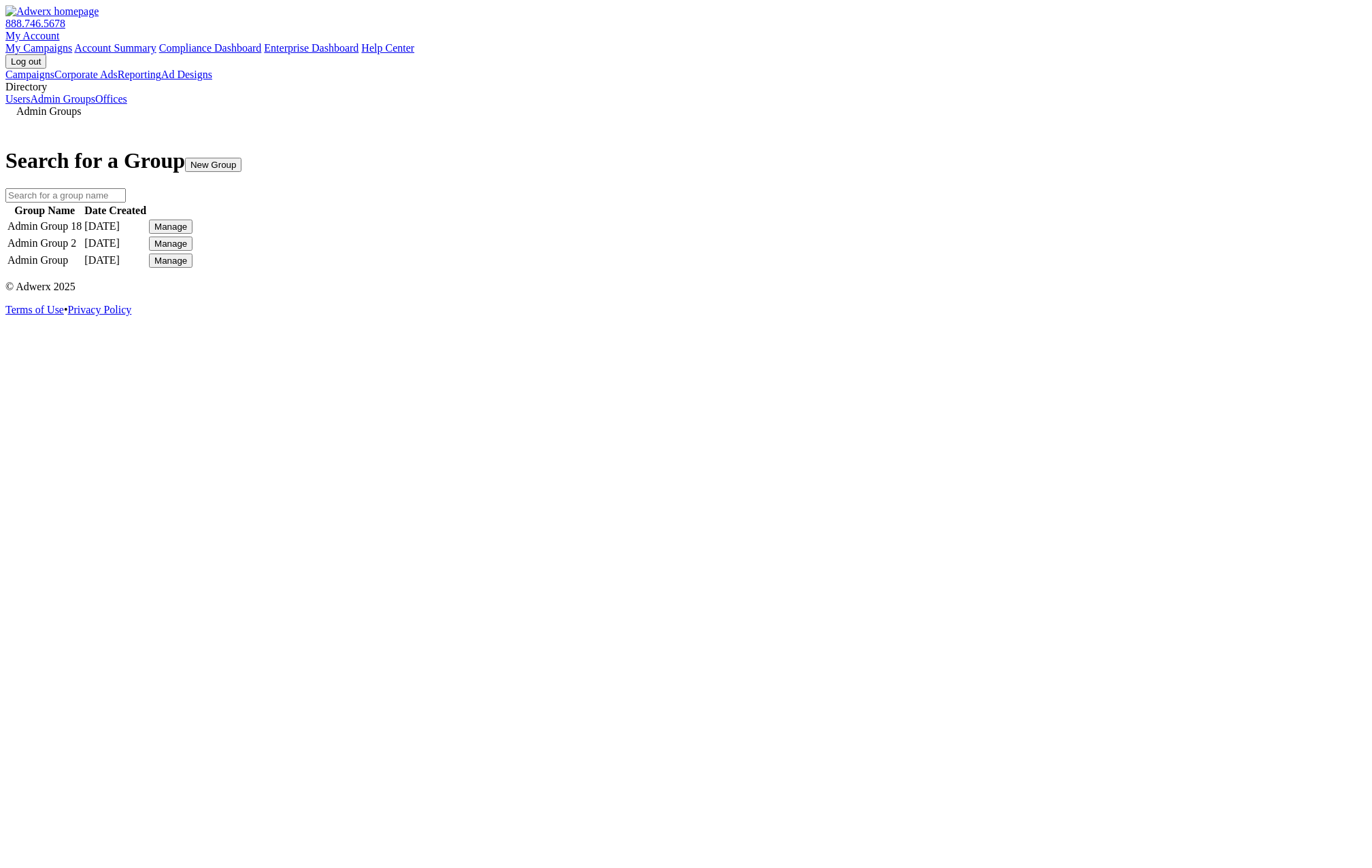
click at [109, 105] on link "Offices" at bounding box center [111, 99] width 32 height 11
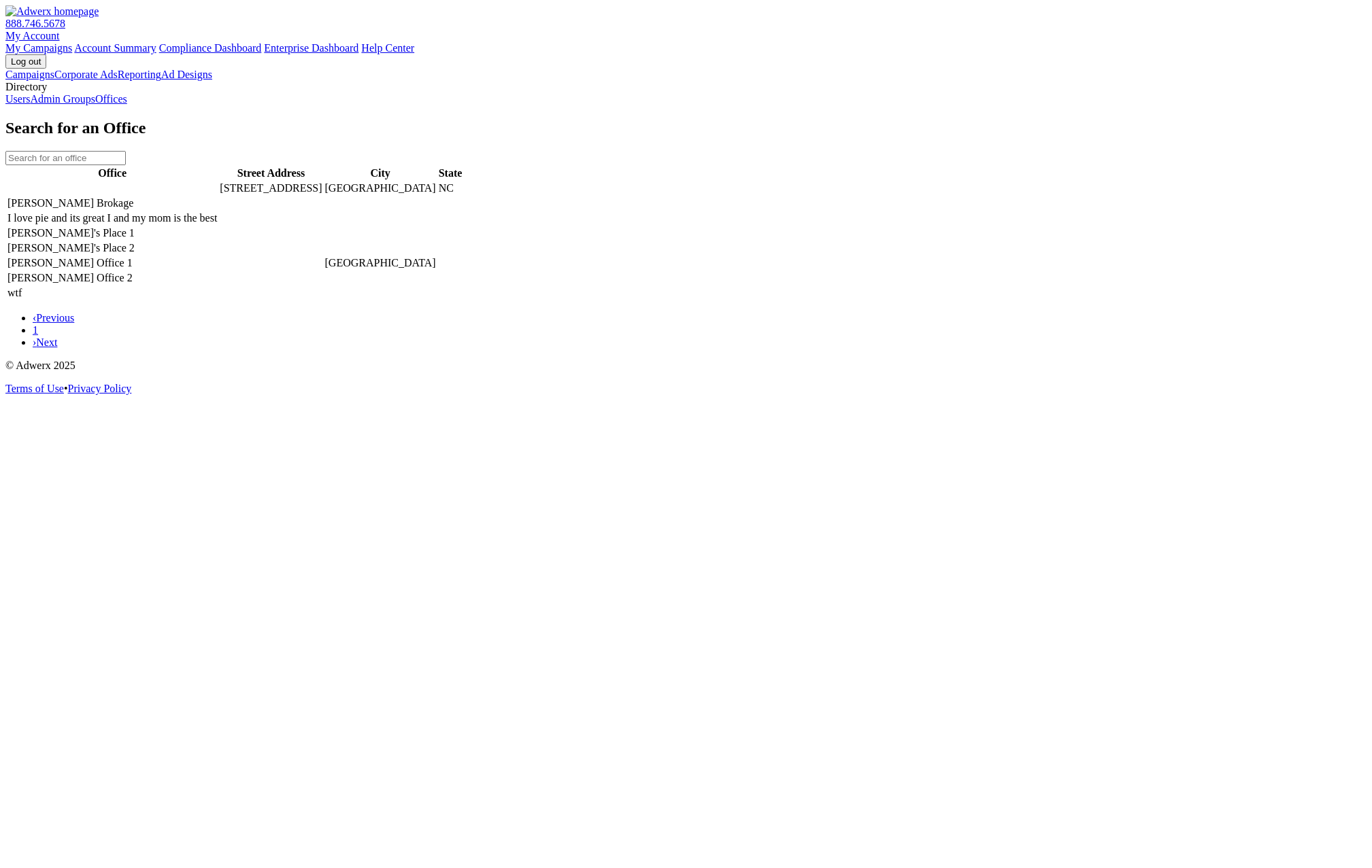
click at [349, 348] on div "Search for an Office Office Street Address City State 452 Irina Drive Rolesvill…" at bounding box center [686, 234] width 1361 height 230
drag, startPoint x: 835, startPoint y: 595, endPoint x: 764, endPoint y: 565, distance: 77.1
click at [831, 348] on div "Search for an Office Office Street Address City State 452 Irina Drive Rolesvill…" at bounding box center [686, 234] width 1361 height 230
drag, startPoint x: 398, startPoint y: 14, endPoint x: 544, endPoint y: 2, distance: 146.5
click at [599, 19] on div "888.746.5678 My Account My Campaigns Account Summary Compliance Dashboard Enter…" at bounding box center [686, 37] width 1361 height 64
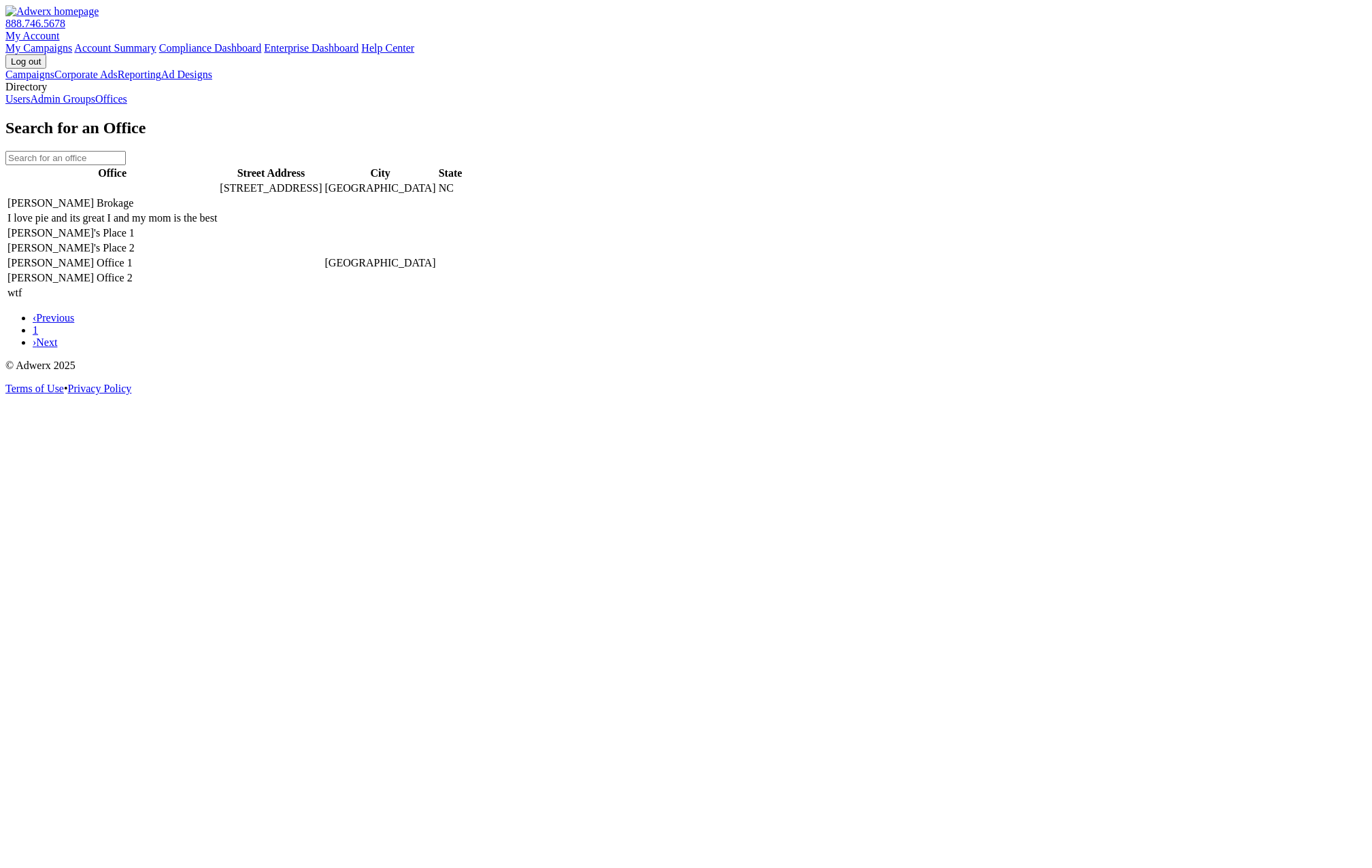
click at [95, 105] on link "Admin Groups" at bounding box center [63, 99] width 65 height 11
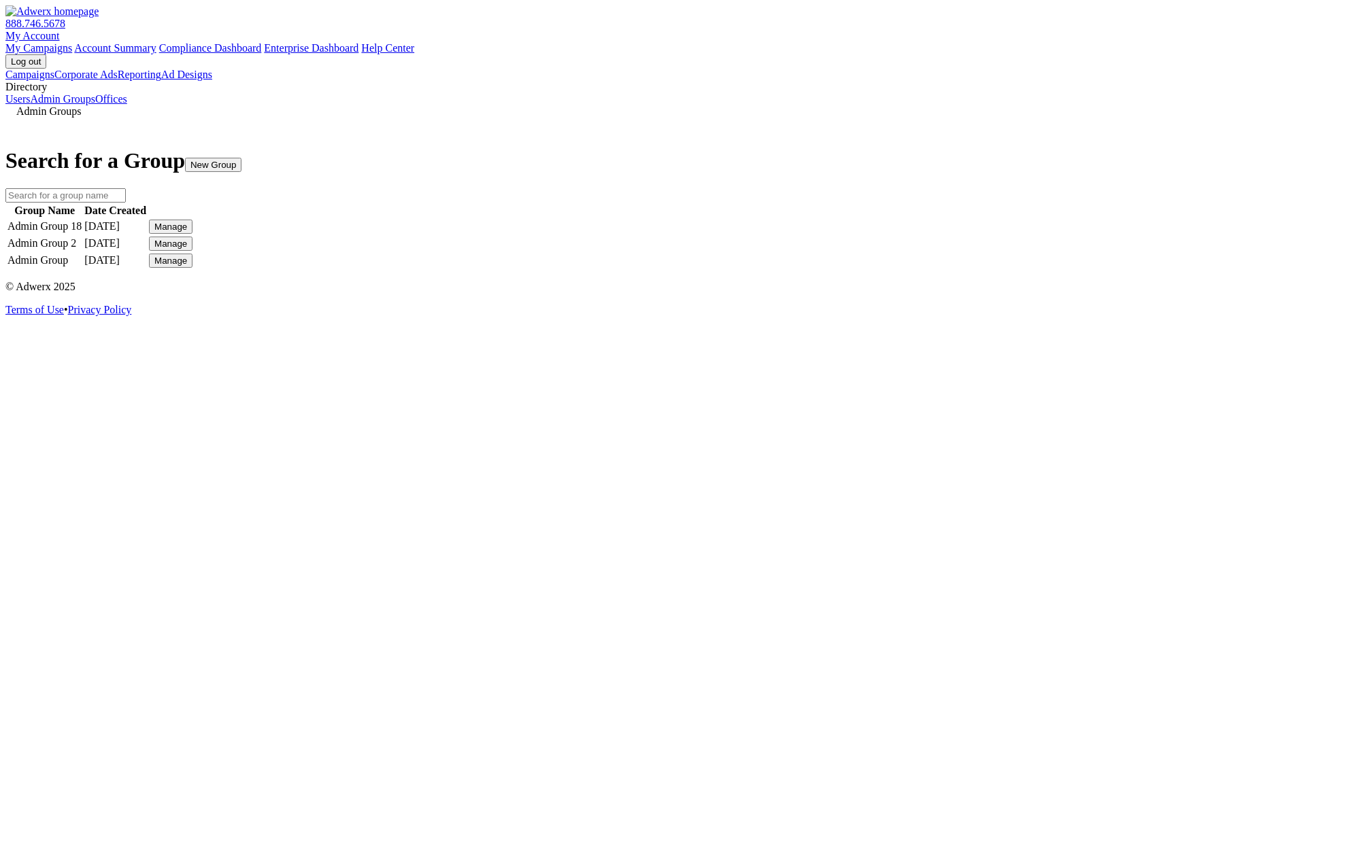
click at [187, 232] on div "Manage" at bounding box center [170, 227] width 33 height 11
click at [1023, 283] on link "Edit Group" at bounding box center [1000, 277] width 49 height 11
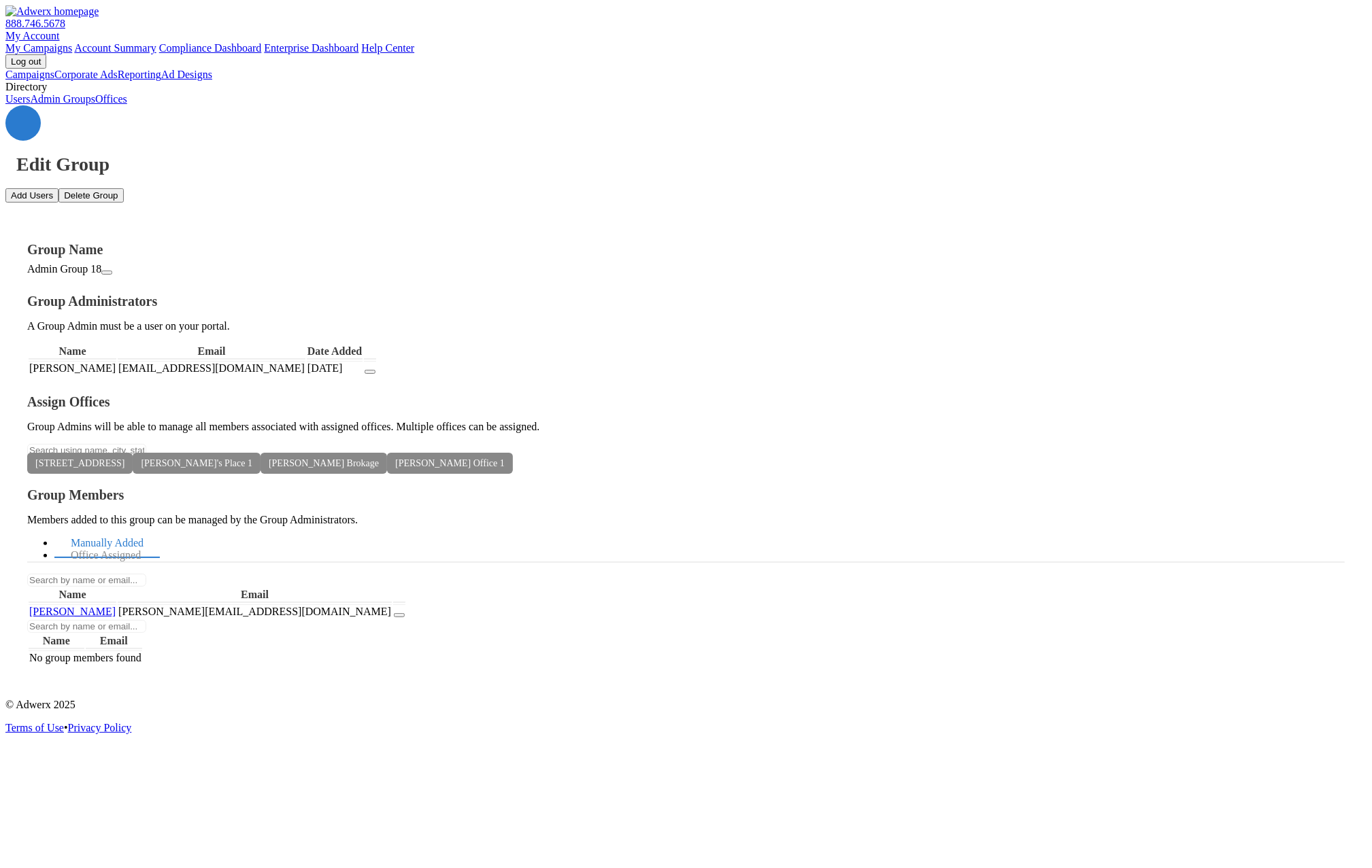
click at [405, 613] on button "button" at bounding box center [399, 615] width 11 height 4
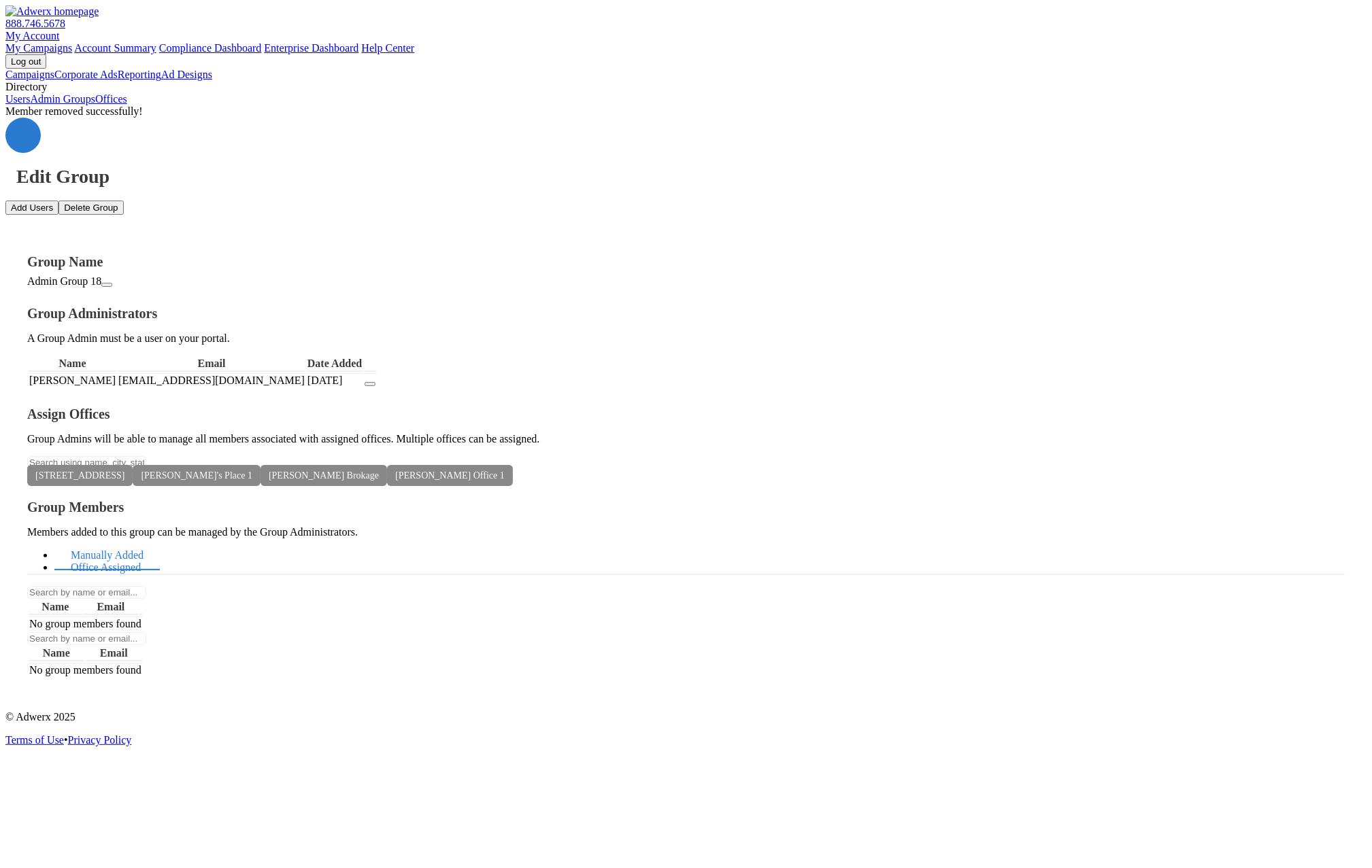
click at [157, 553] on link "Office Assigned" at bounding box center [106, 567] width 102 height 29
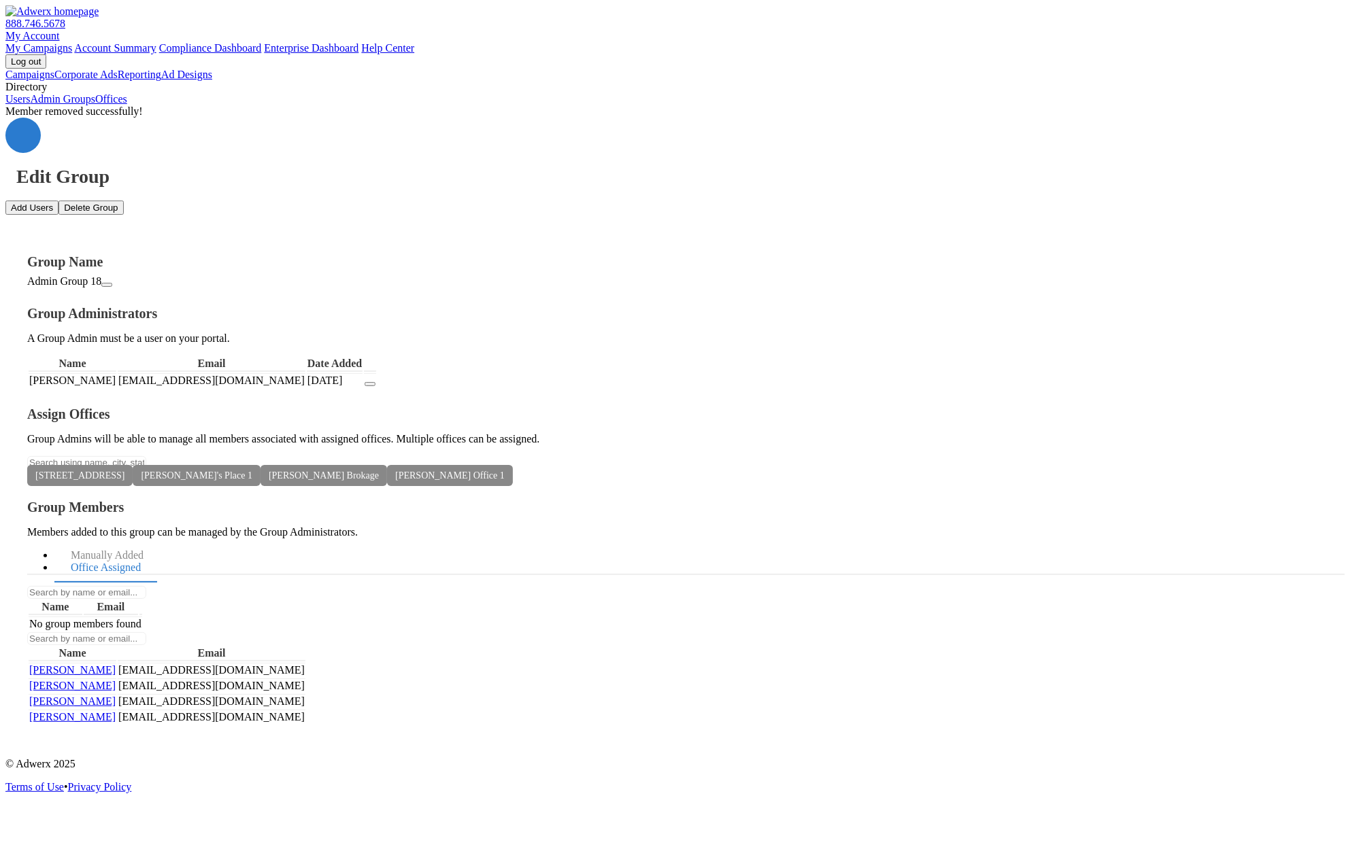
click at [58, 200] on button "Add Users" at bounding box center [32, 207] width 53 height 14
paste textarea "[PERSON_NAME][EMAIL_ADDRESS][DOMAIN_NAME]"
type textarea "[PERSON_NAME][EMAIL_ADDRESS][DOMAIN_NAME]"
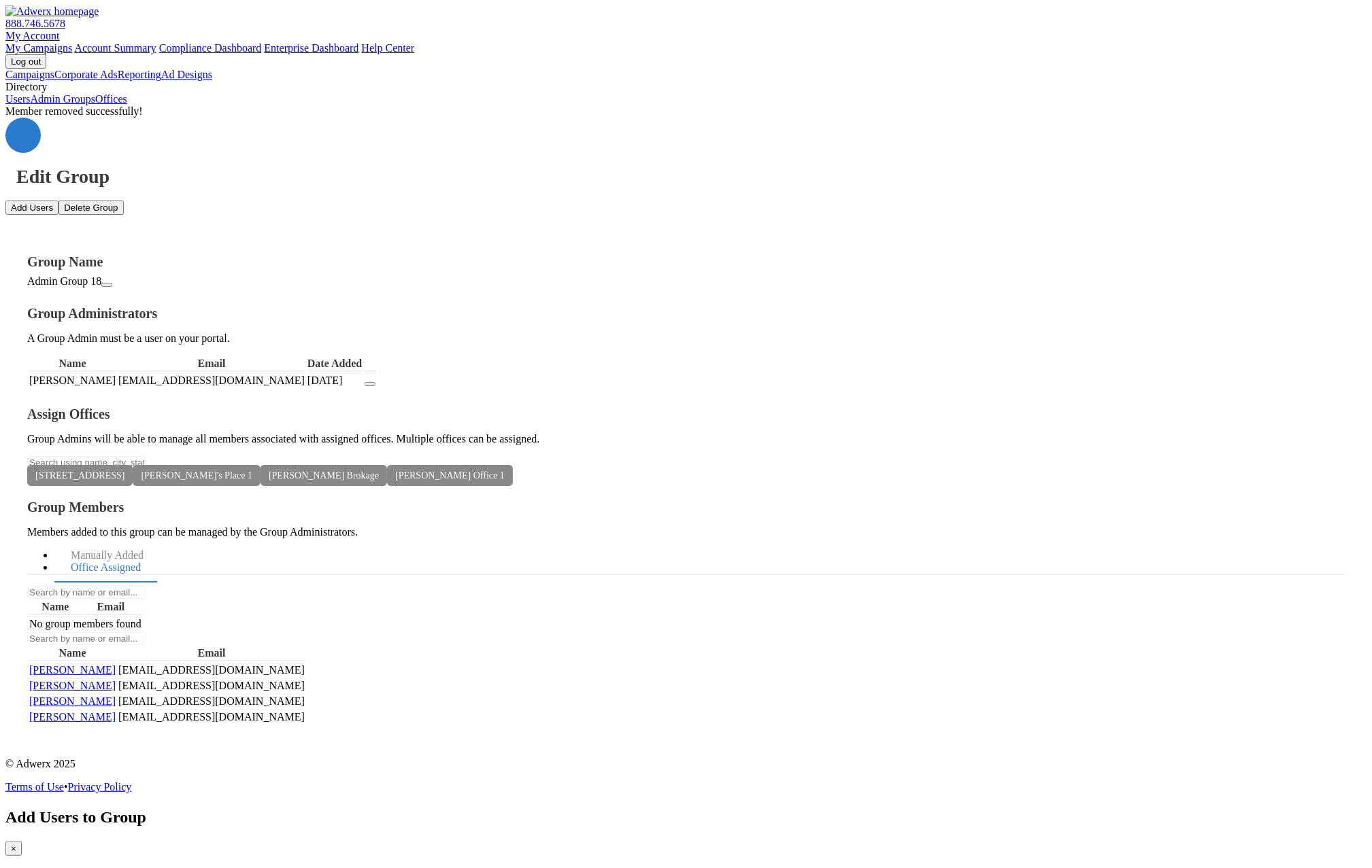
click at [16, 843] on span "×" at bounding box center [13, 849] width 5 height 11
click at [30, 105] on link "Users" at bounding box center [18, 99] width 25 height 11
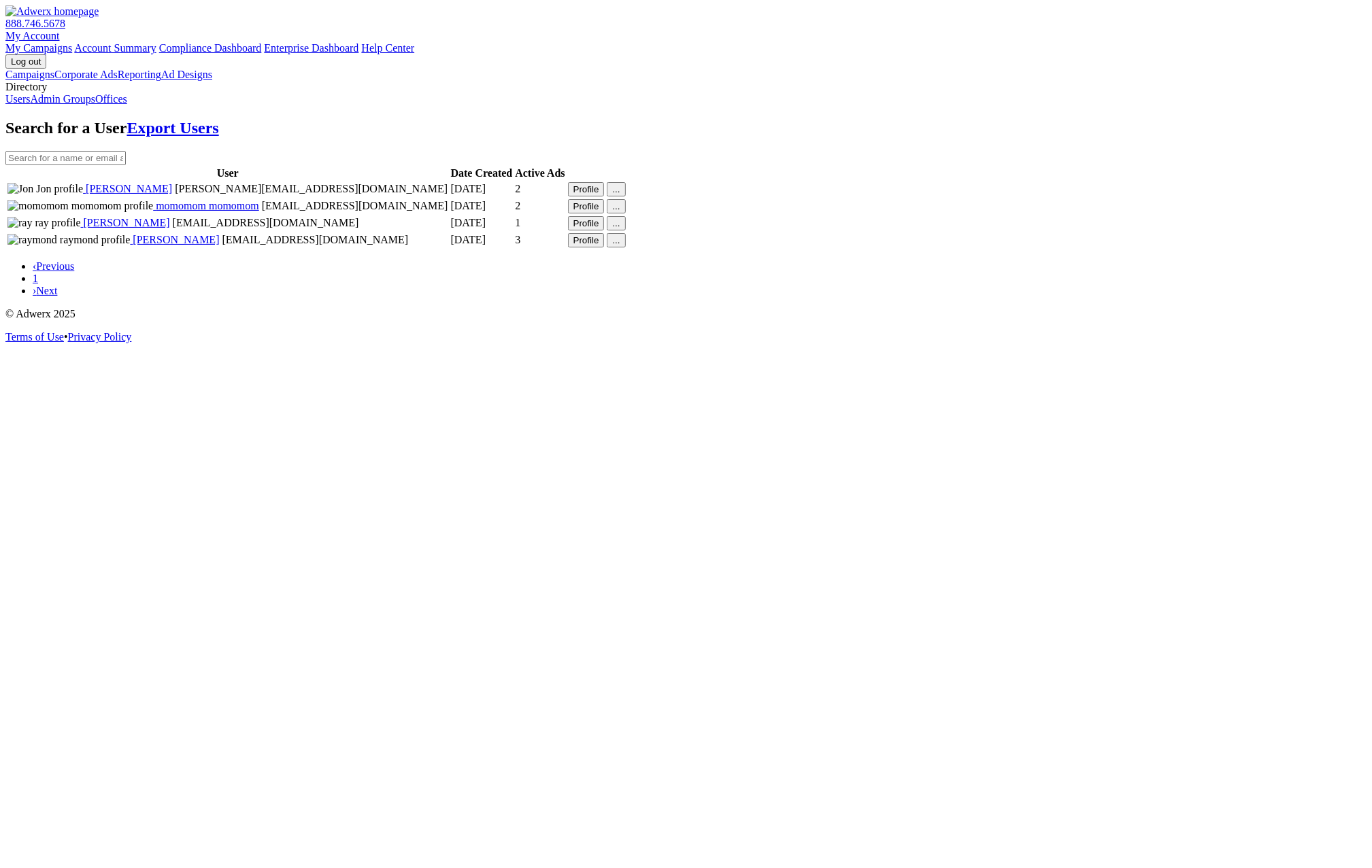
click at [102, 105] on link "Offices" at bounding box center [111, 99] width 32 height 11
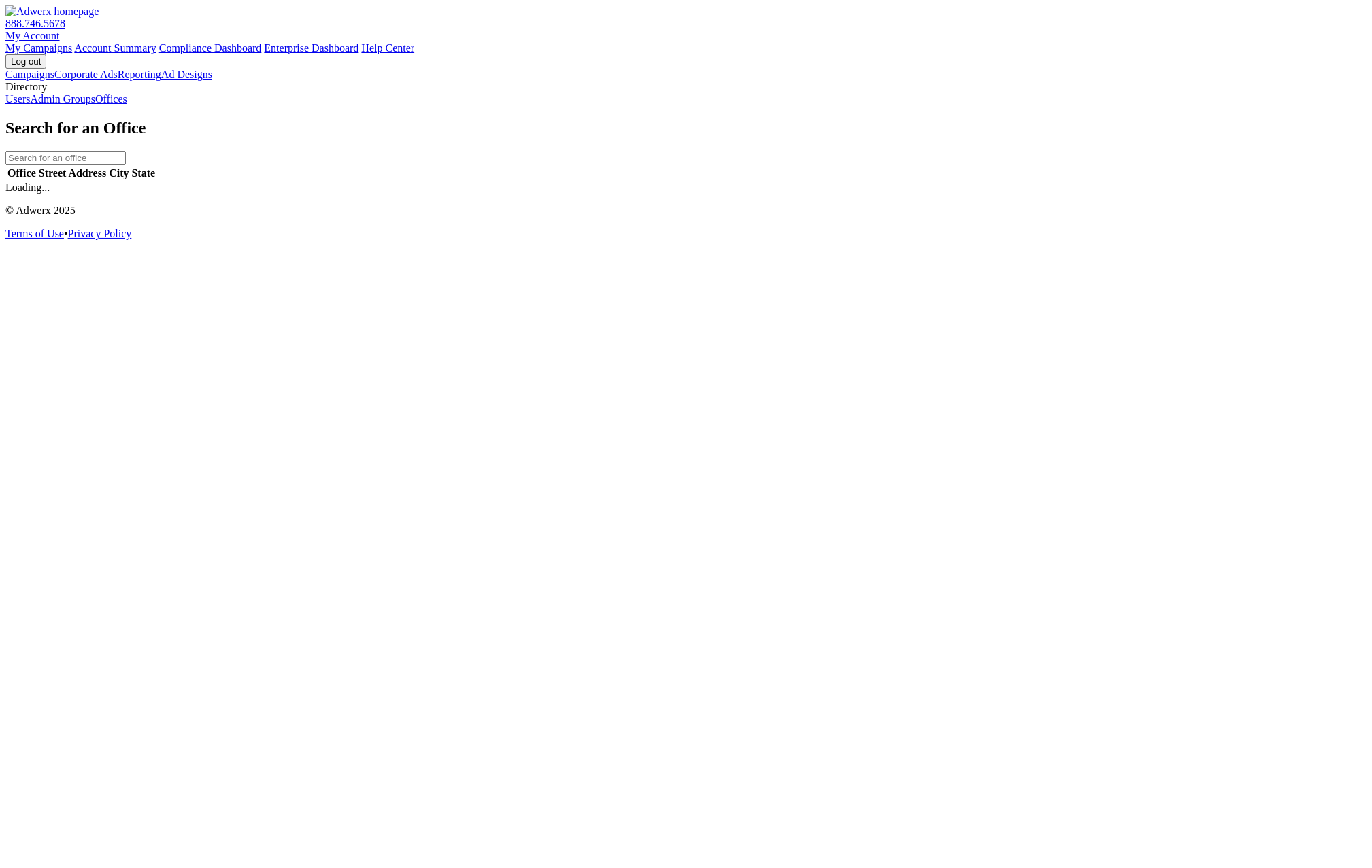
click at [95, 105] on link "Admin Groups" at bounding box center [63, 99] width 65 height 11
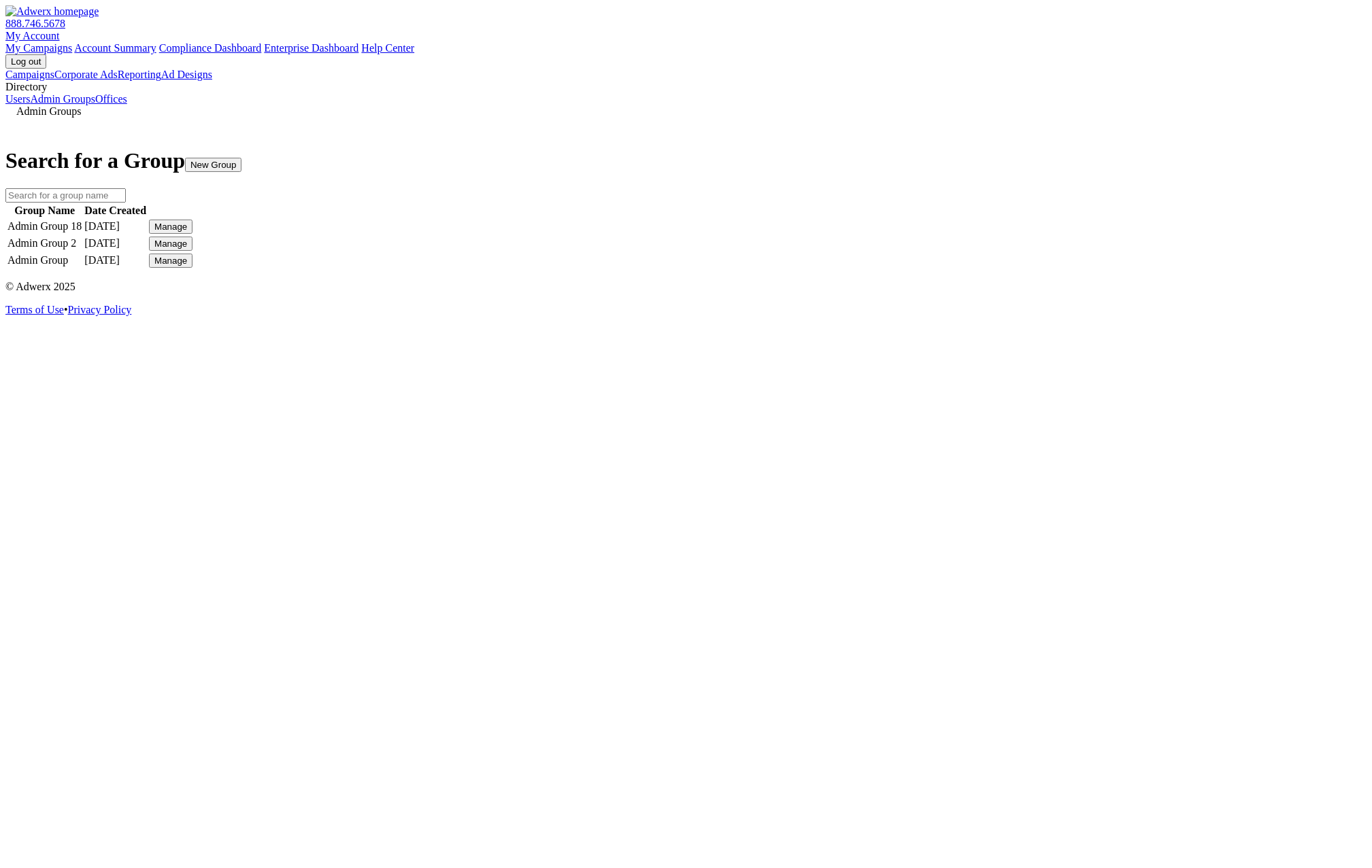
click at [187, 232] on div "Manage" at bounding box center [170, 227] width 33 height 11
click at [1010, 283] on link "Edit Group" at bounding box center [1000, 277] width 49 height 11
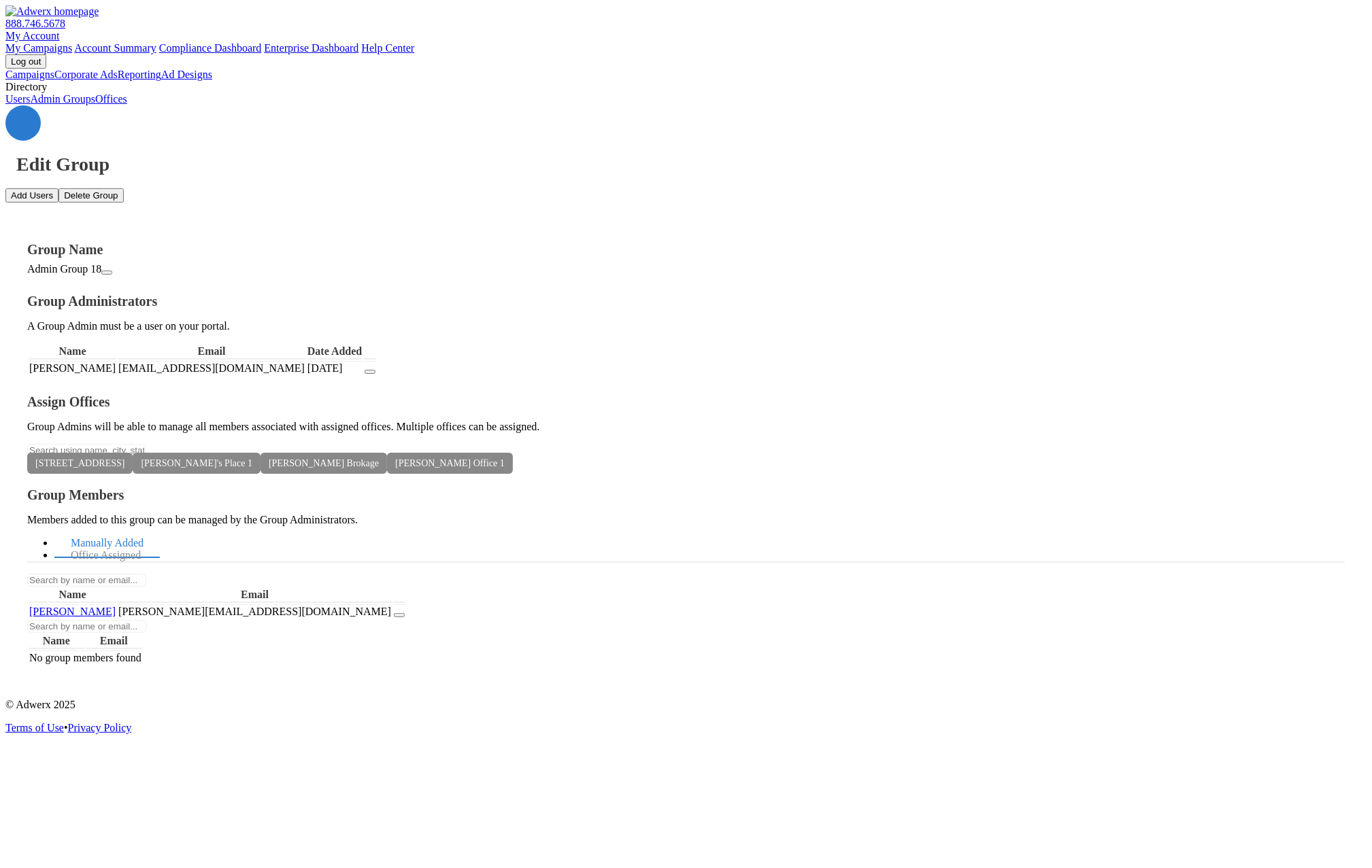
click at [399, 616] on icon "button" at bounding box center [399, 616] width 0 height 0
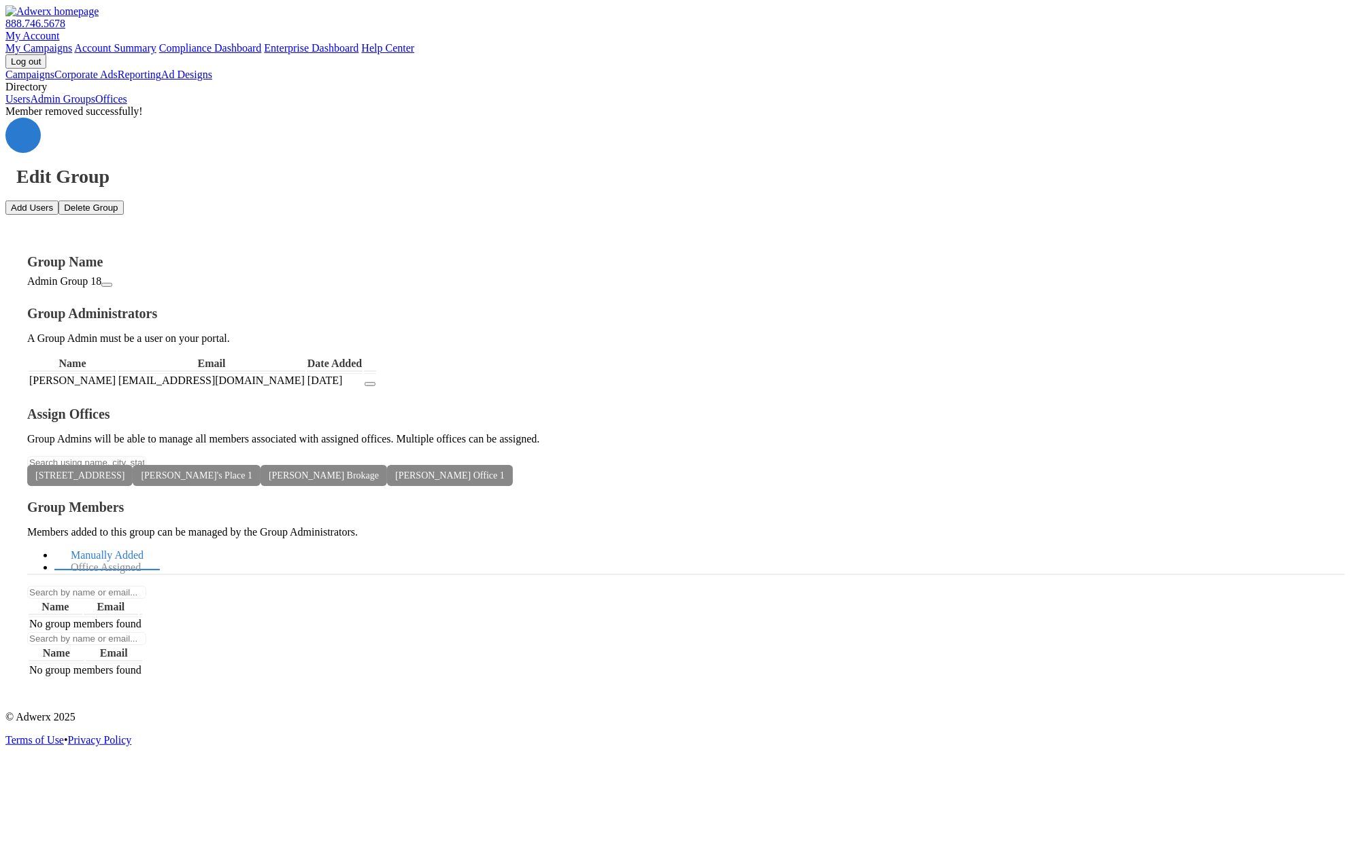
click at [124, 481] on icon at bounding box center [124, 475] width 0 height 11
click at [292, 569] on div "Member removed successfully! Edit Group Add Users Delete Group Group Name Admin…" at bounding box center [686, 402] width 1361 height 595
click at [124, 481] on icon at bounding box center [124, 475] width 0 height 11
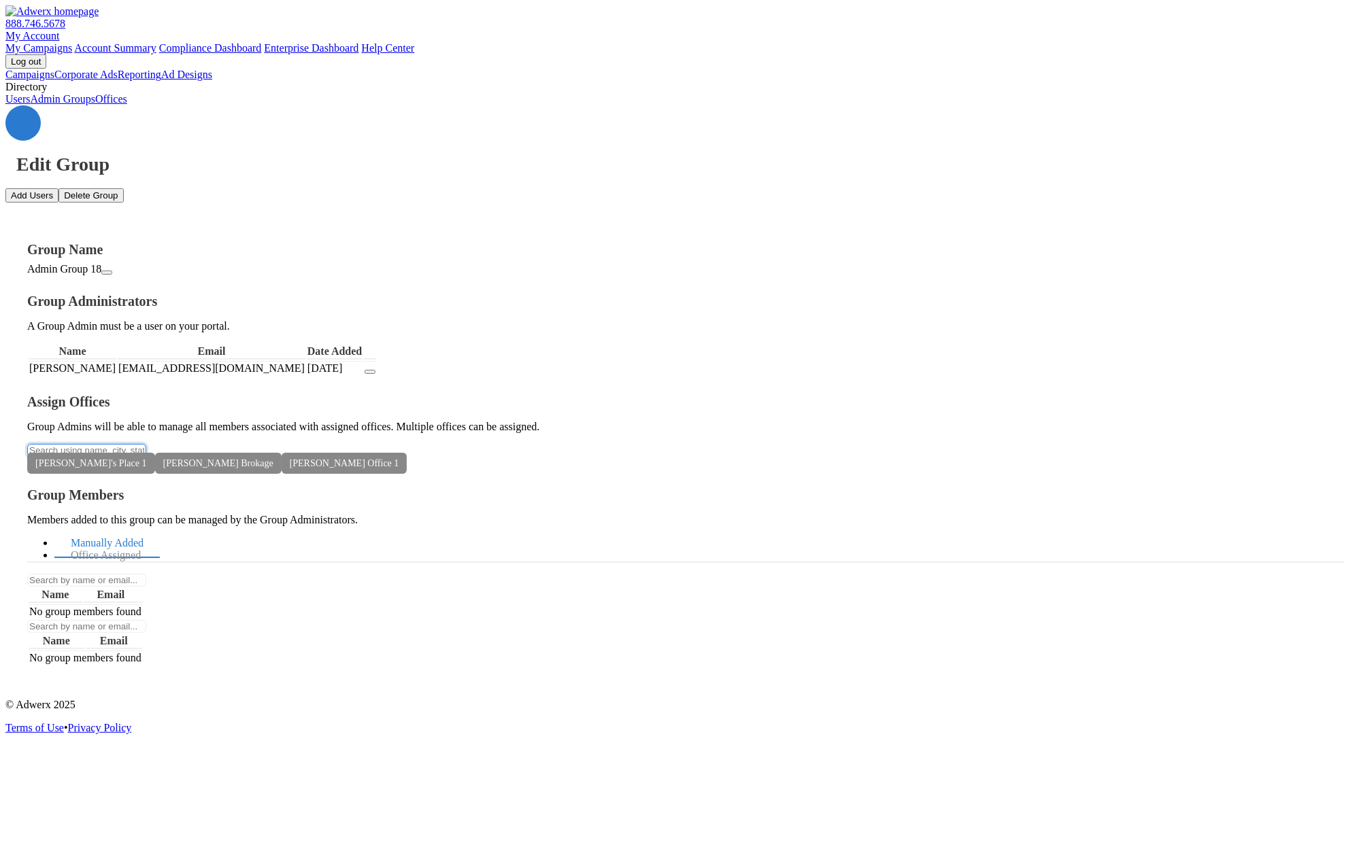
click at [146, 444] on input "text" at bounding box center [86, 450] width 119 height 13
type input "Roles"
click at [283, 867] on button "[STREET_ADDRESS]" at bounding box center [686, 877] width 1372 height 19
